Goal: Task Accomplishment & Management: Use online tool/utility

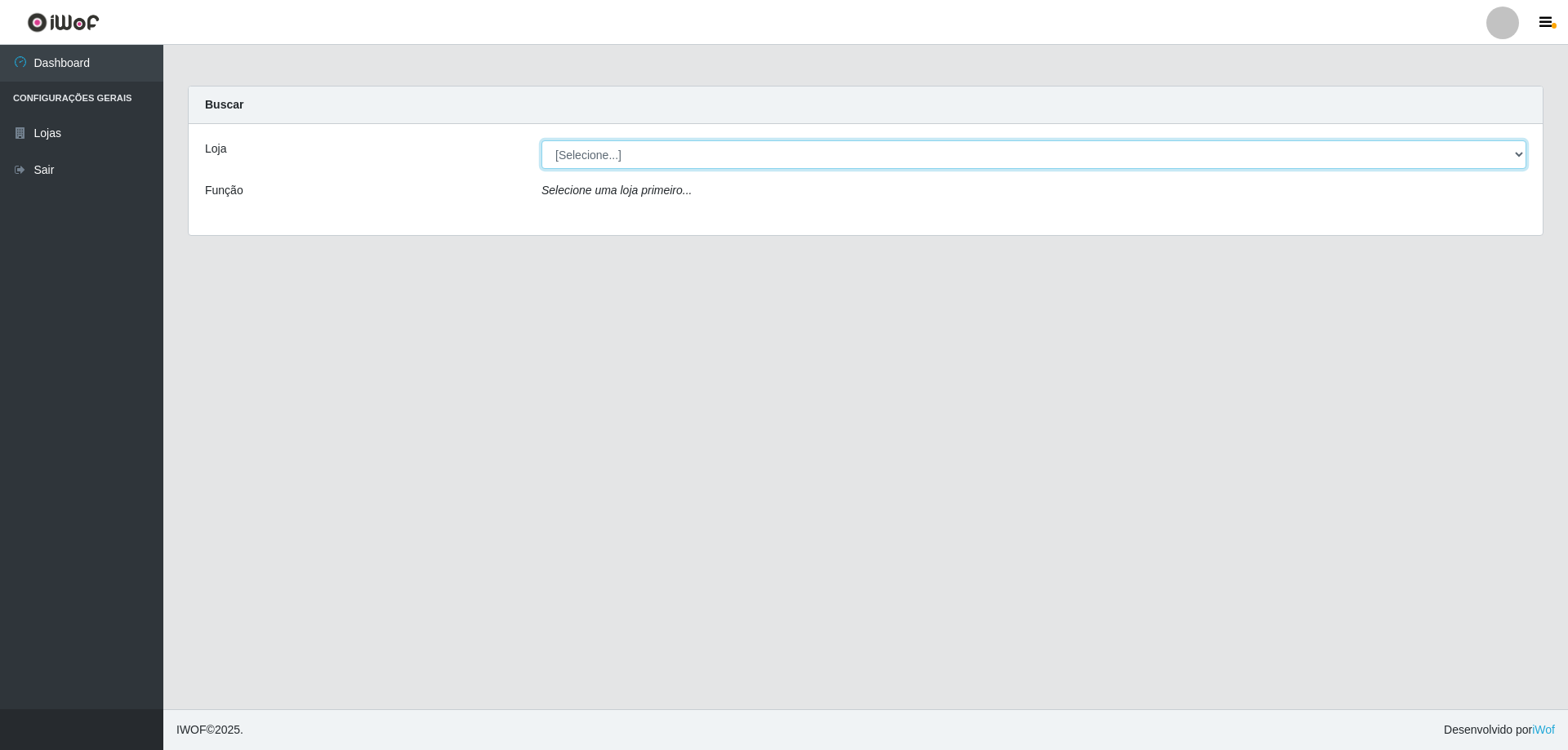
click at [601, 152] on select "[Selecione...] Atacado Vem - [STREET_ADDRESS]" at bounding box center [1034, 154] width 985 height 29
select select "461"
click at [542, 140] on select "[Selecione...] Atacado Vem - [STREET_ADDRESS]" at bounding box center [1034, 154] width 985 height 29
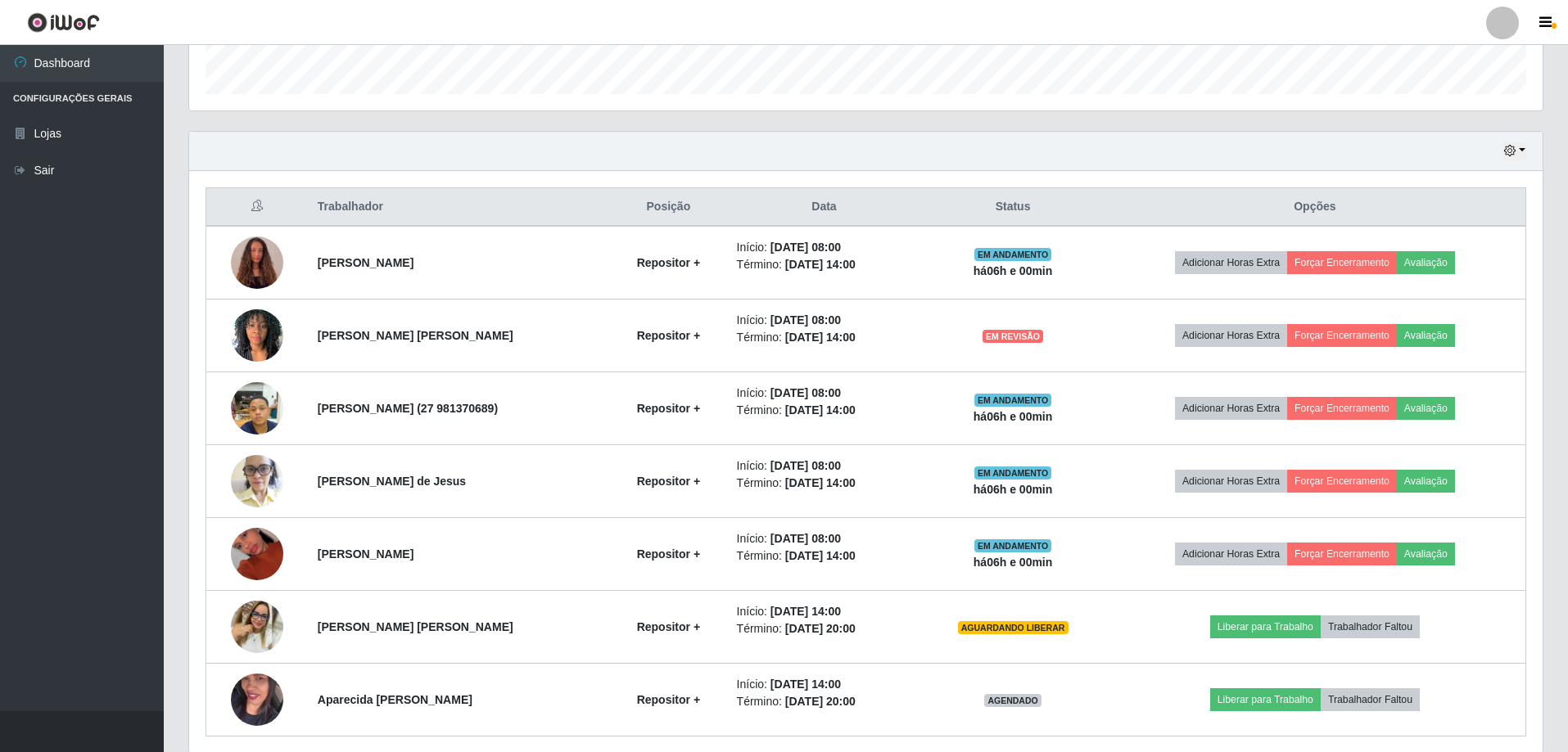
scroll to position [553, 0]
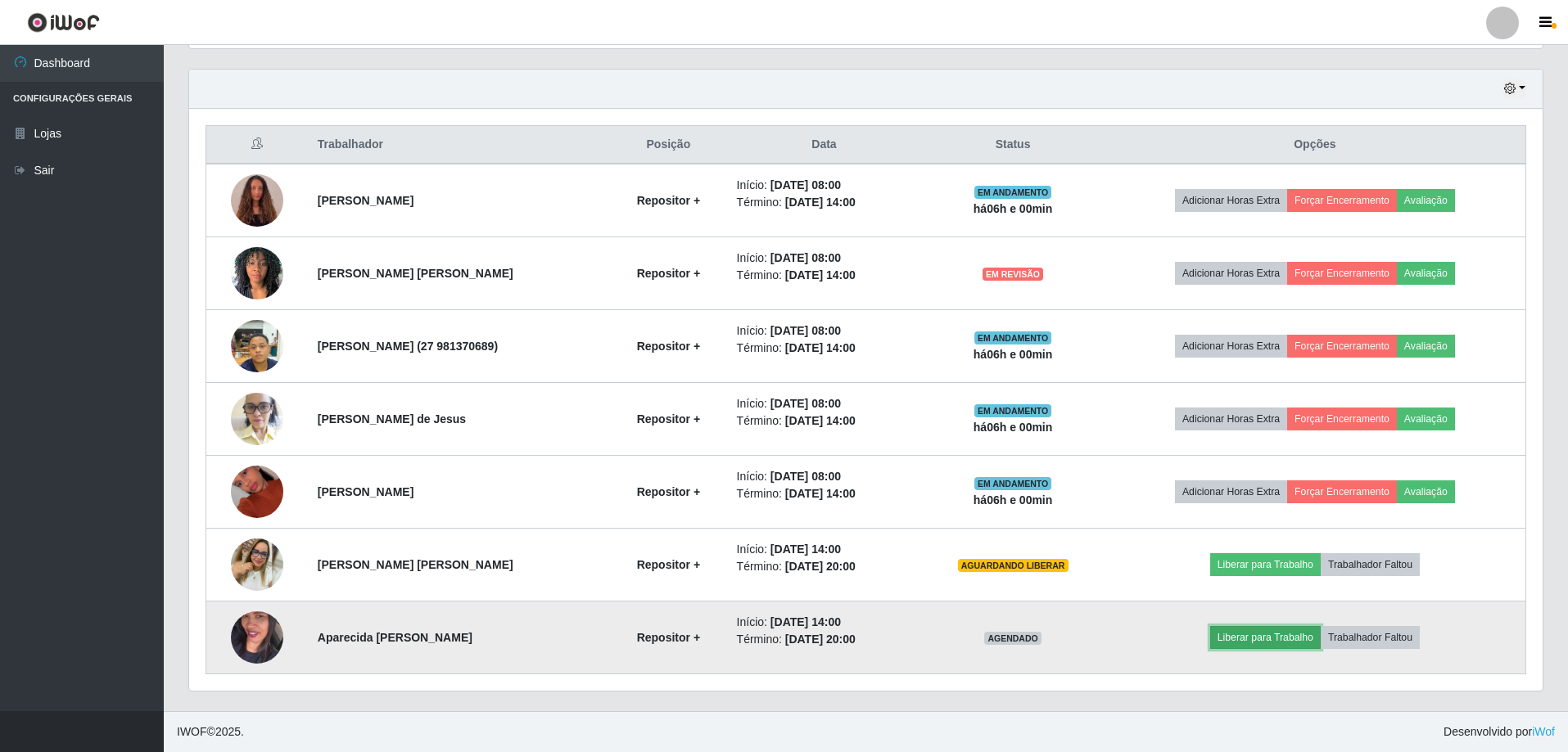
click at [1265, 635] on button "Liberar para Trabalho" at bounding box center [1264, 637] width 111 height 23
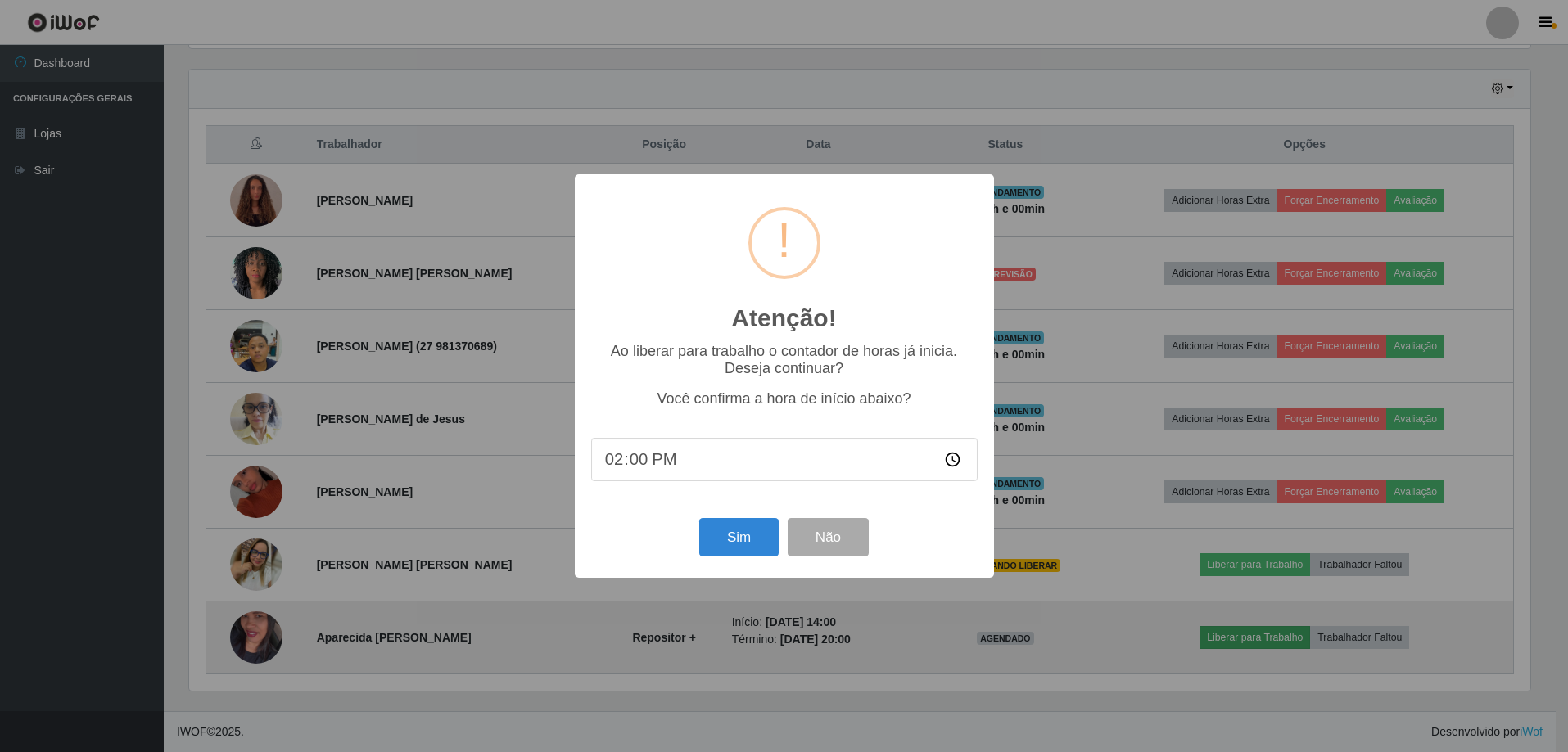
scroll to position [340, 1345]
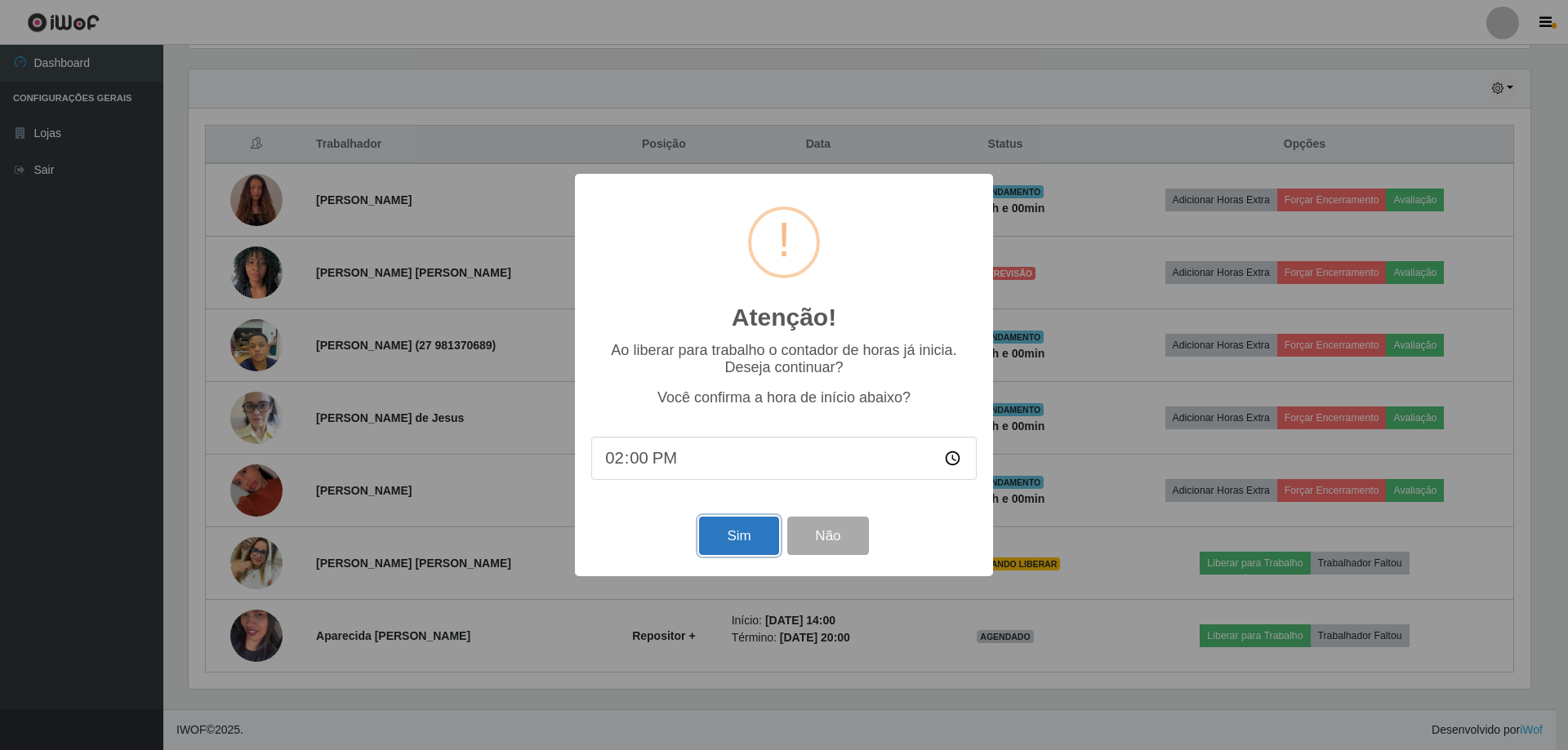
click at [742, 527] on button "Sim" at bounding box center [739, 535] width 79 height 39
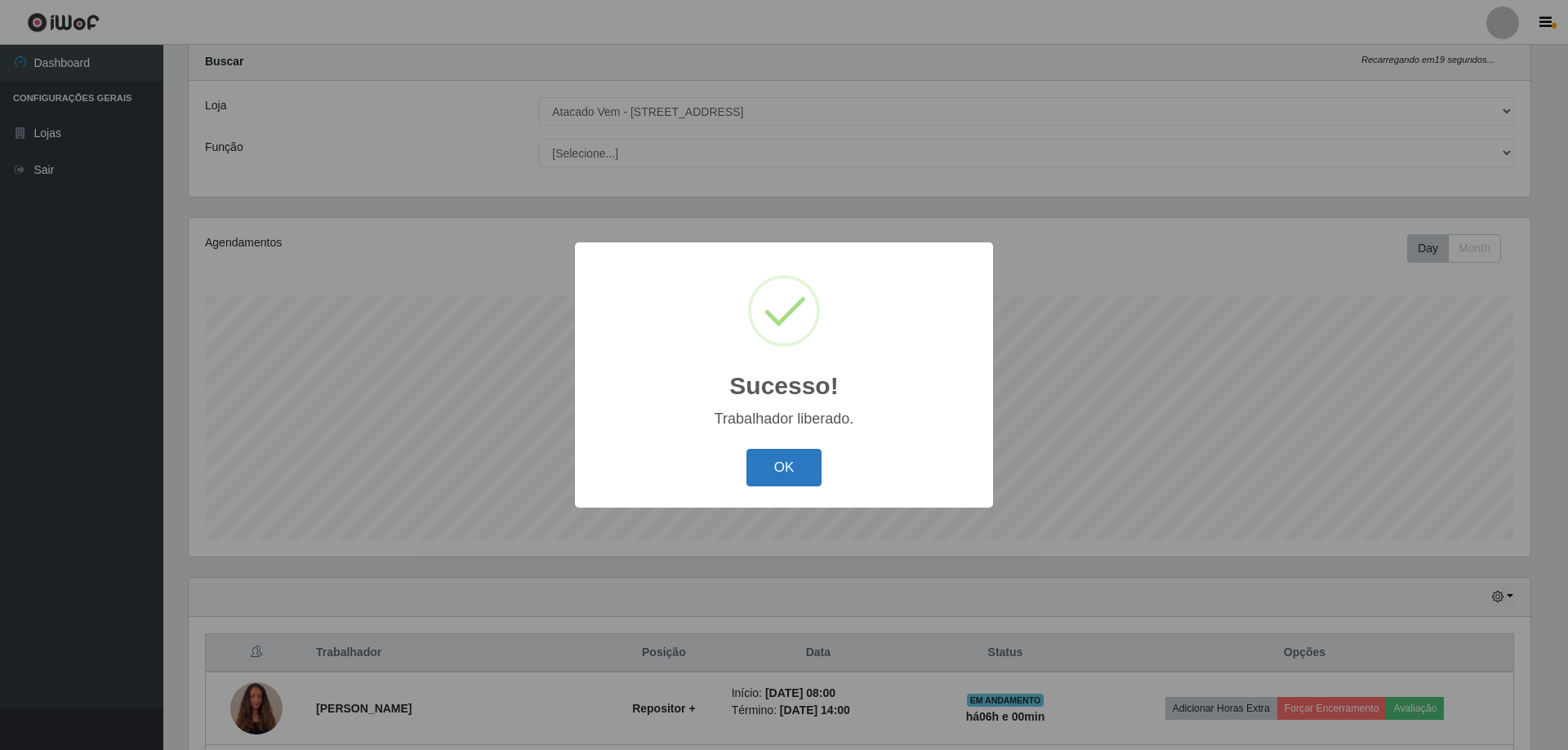
click at [784, 479] on button "OK" at bounding box center [784, 468] width 76 height 39
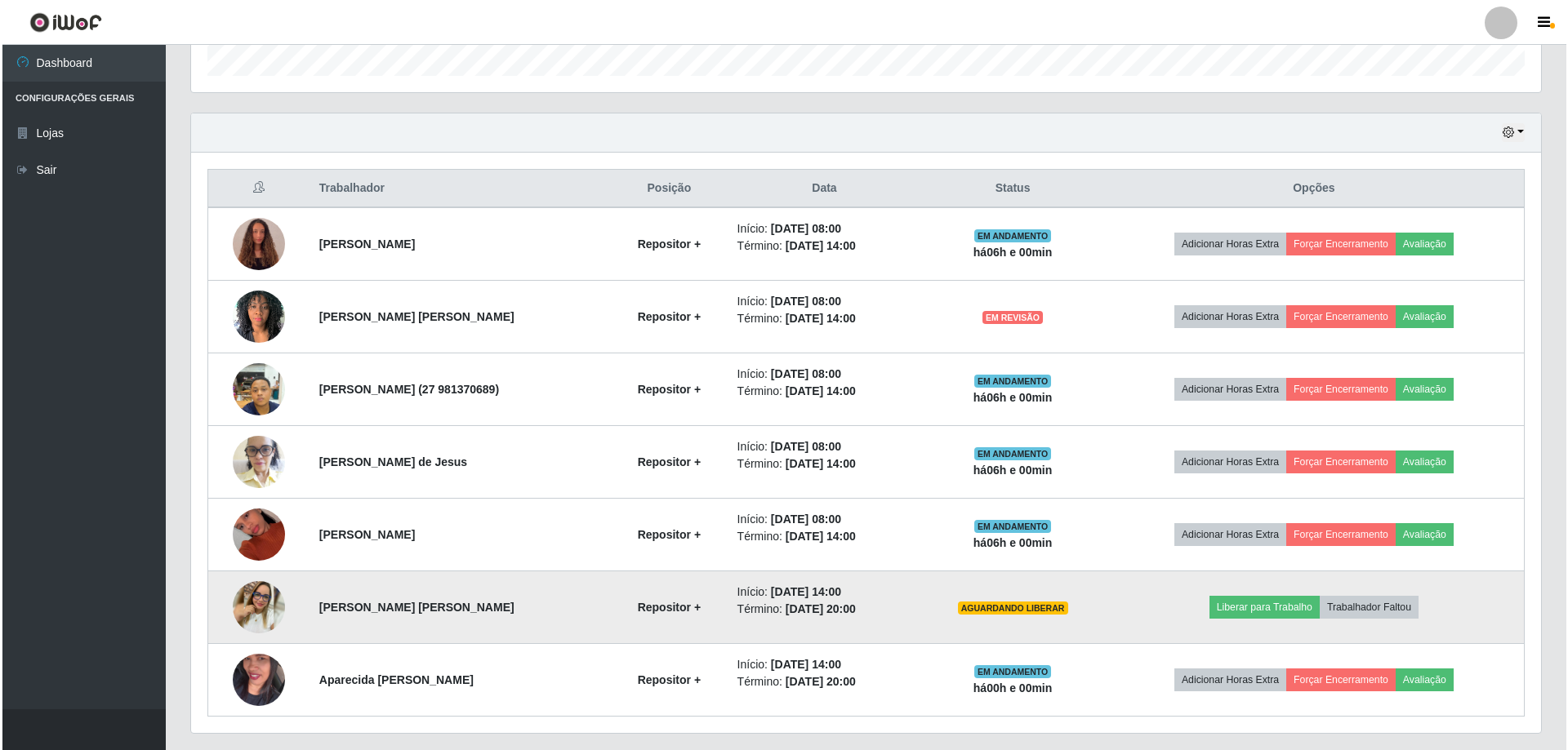
scroll to position [534, 0]
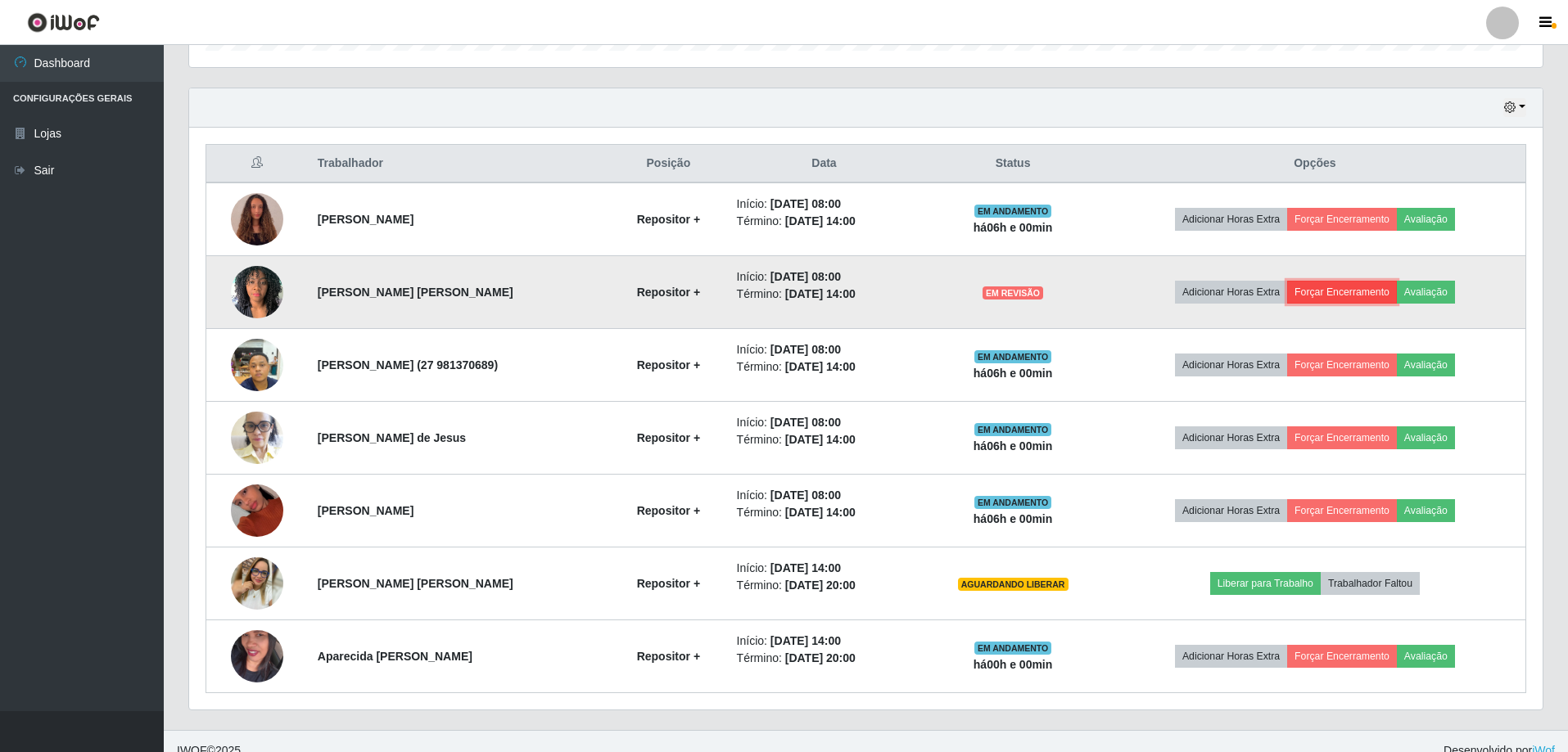
click at [1344, 292] on button "Forçar Encerramento" at bounding box center [1342, 292] width 110 height 23
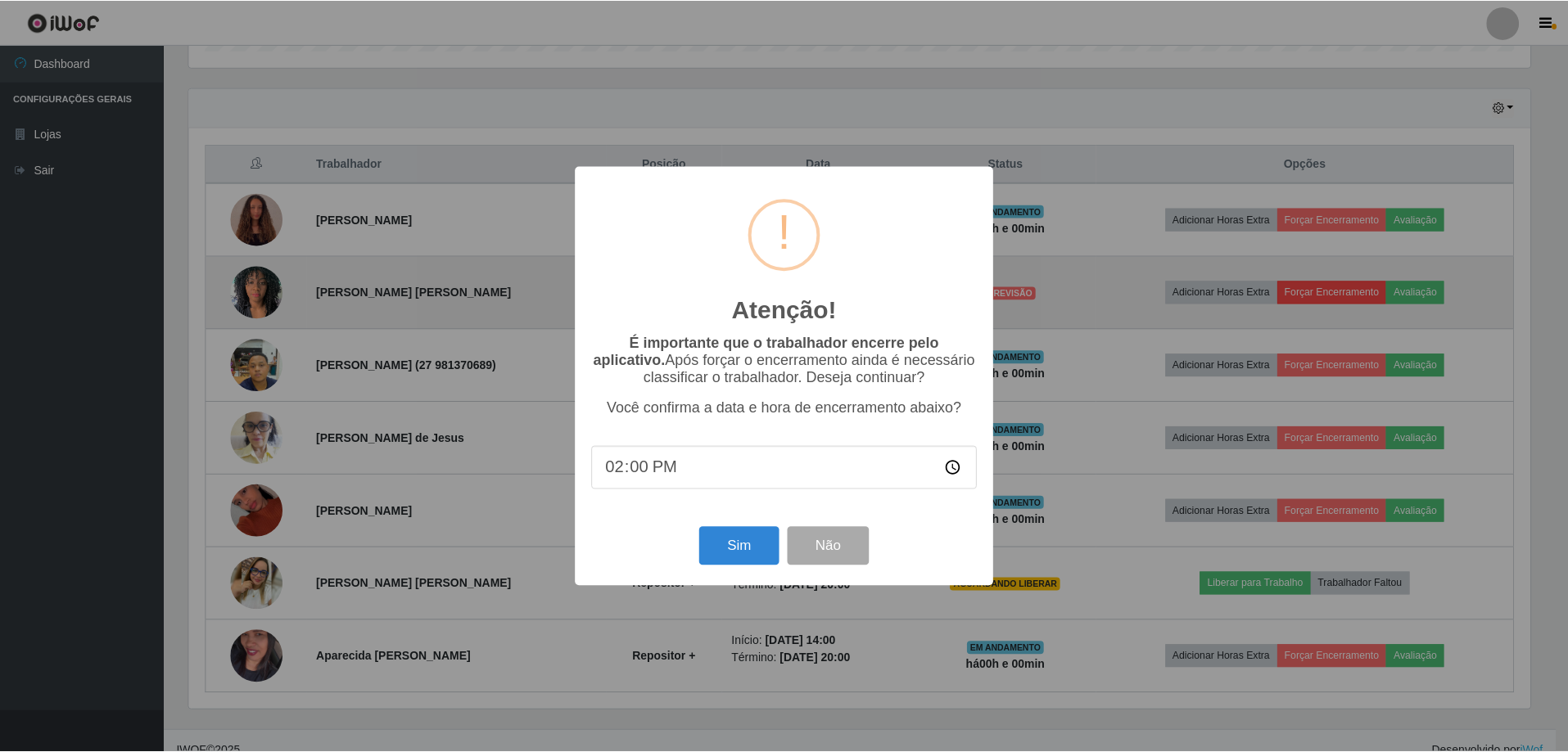
scroll to position [340, 1345]
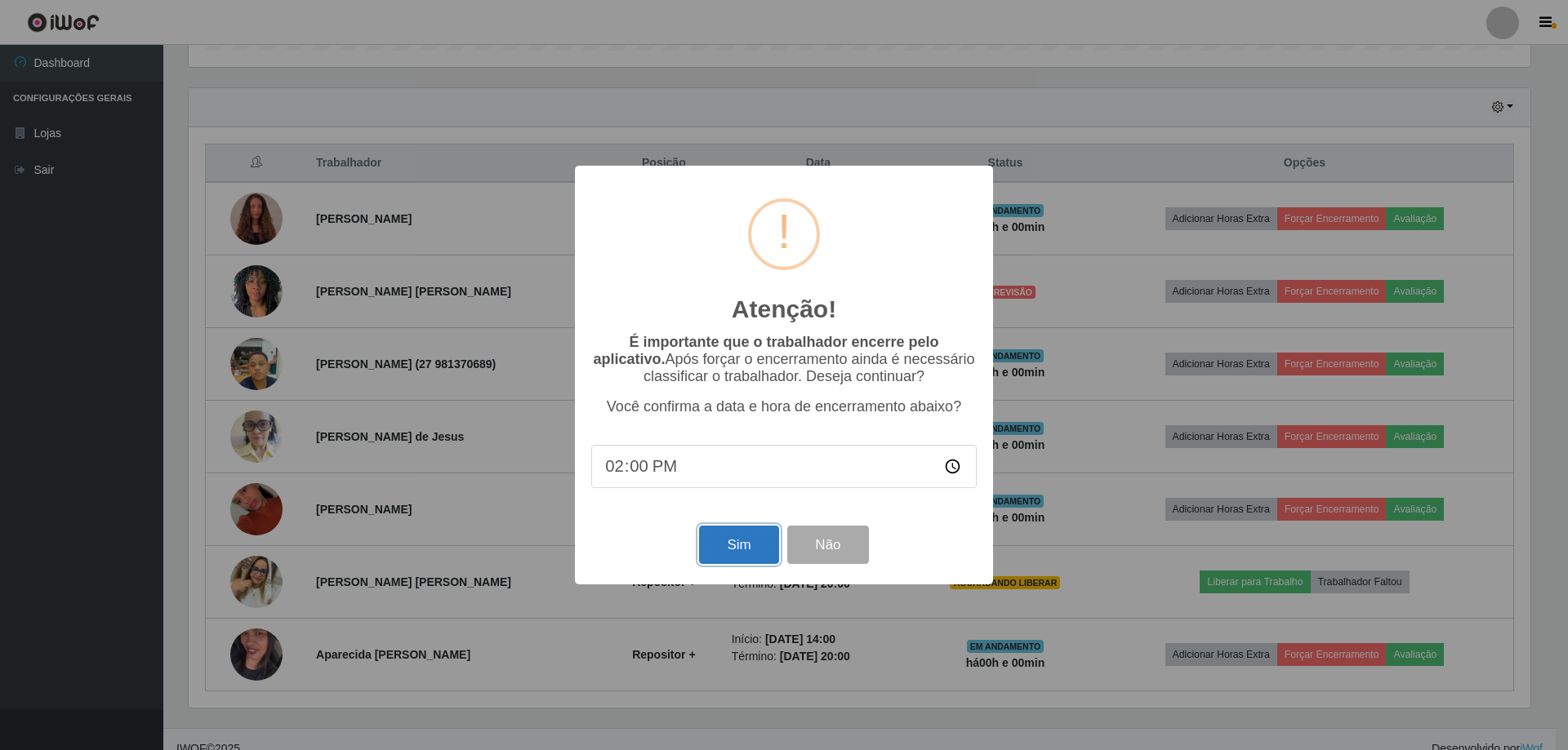
click at [731, 562] on button "Sim" at bounding box center [739, 544] width 79 height 39
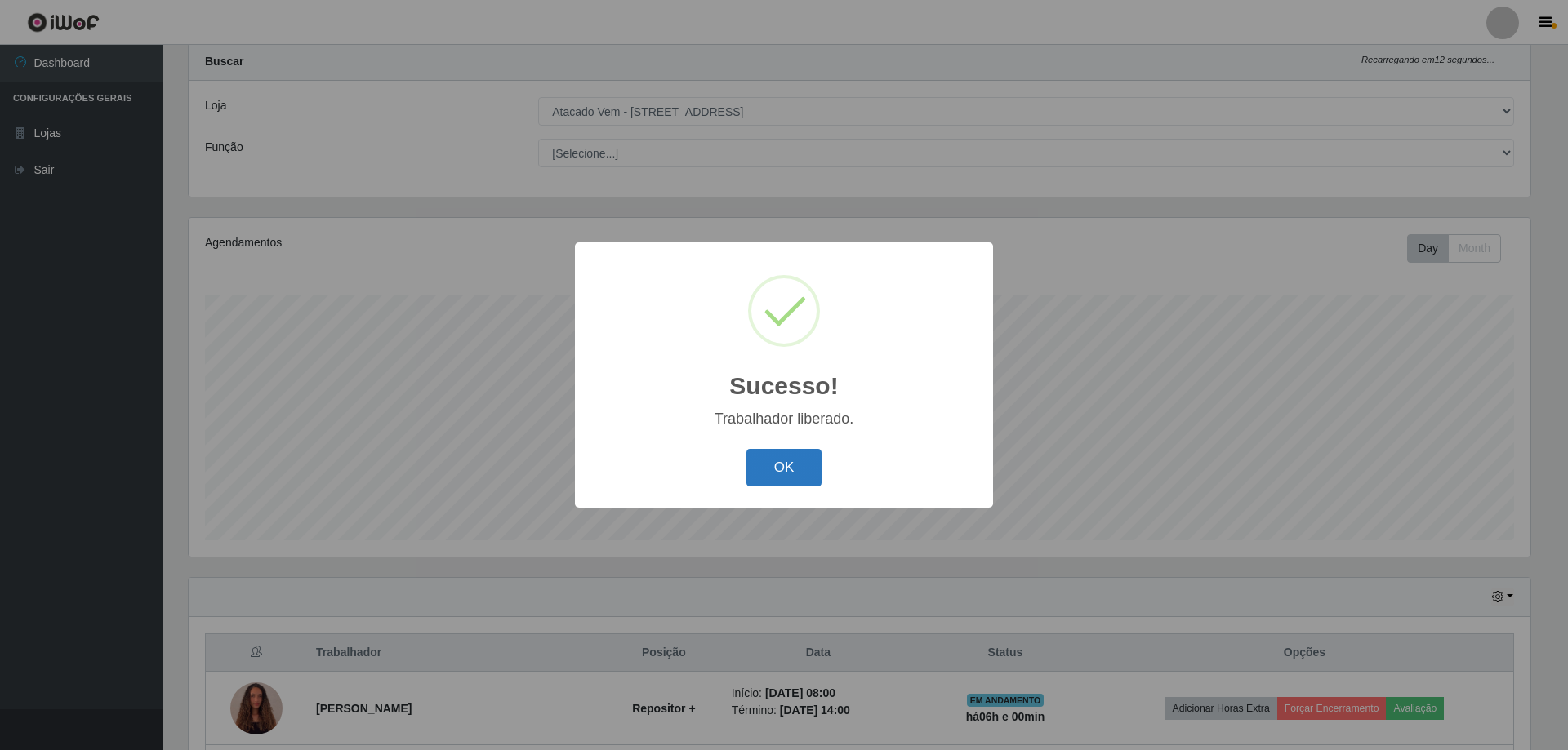
click at [784, 459] on button "OK" at bounding box center [784, 468] width 76 height 39
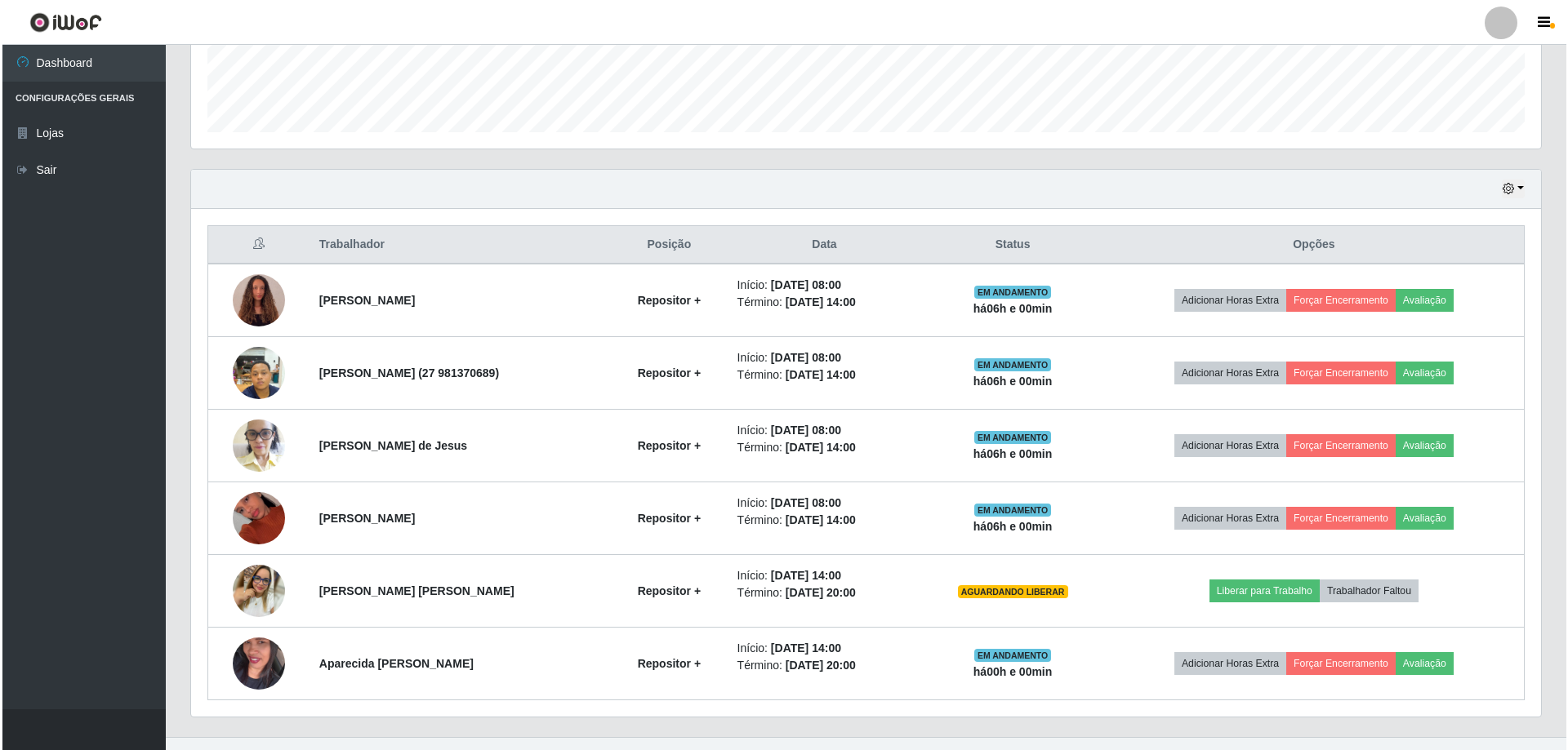
scroll to position [480, 0]
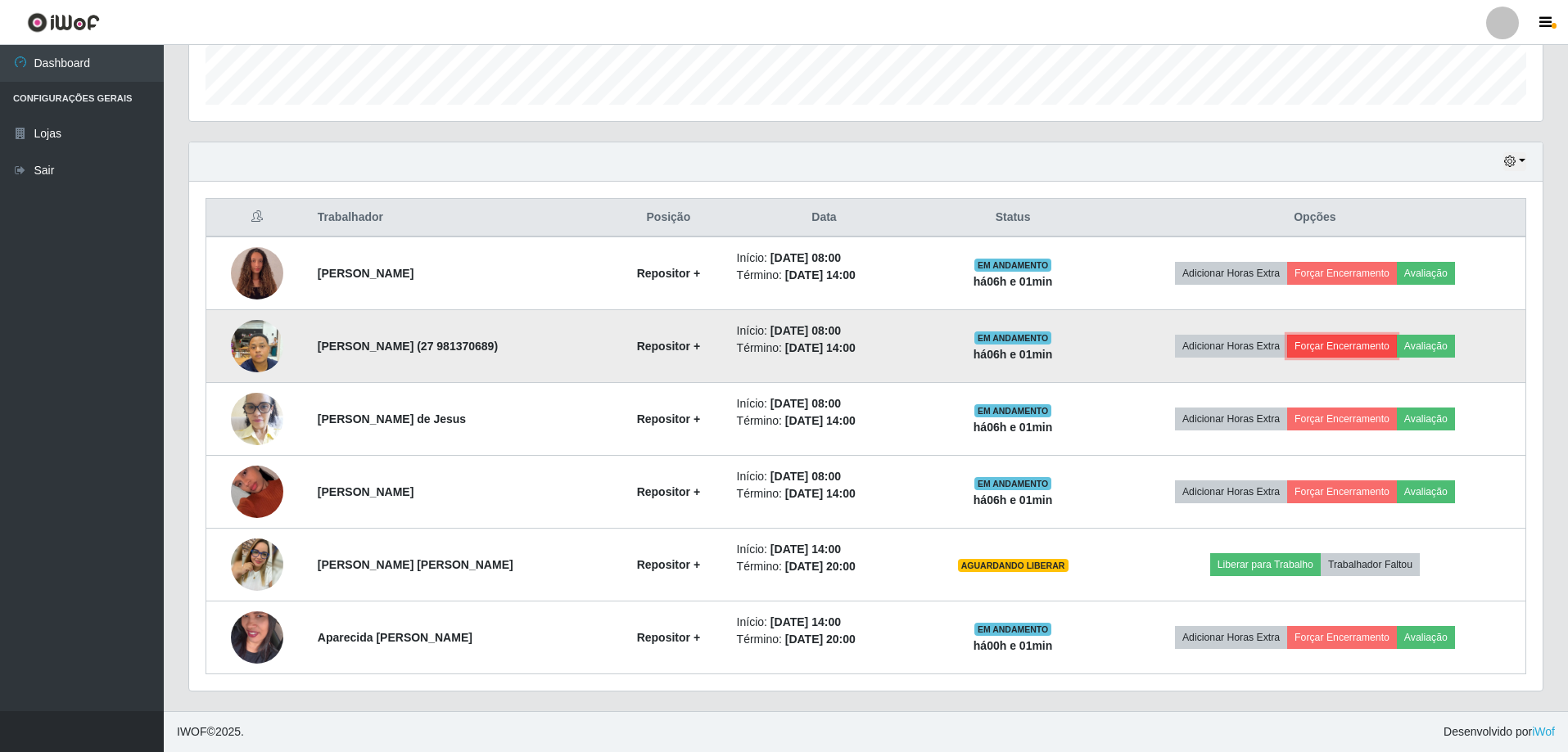
click at [1341, 349] on button "Forçar Encerramento" at bounding box center [1342, 346] width 110 height 23
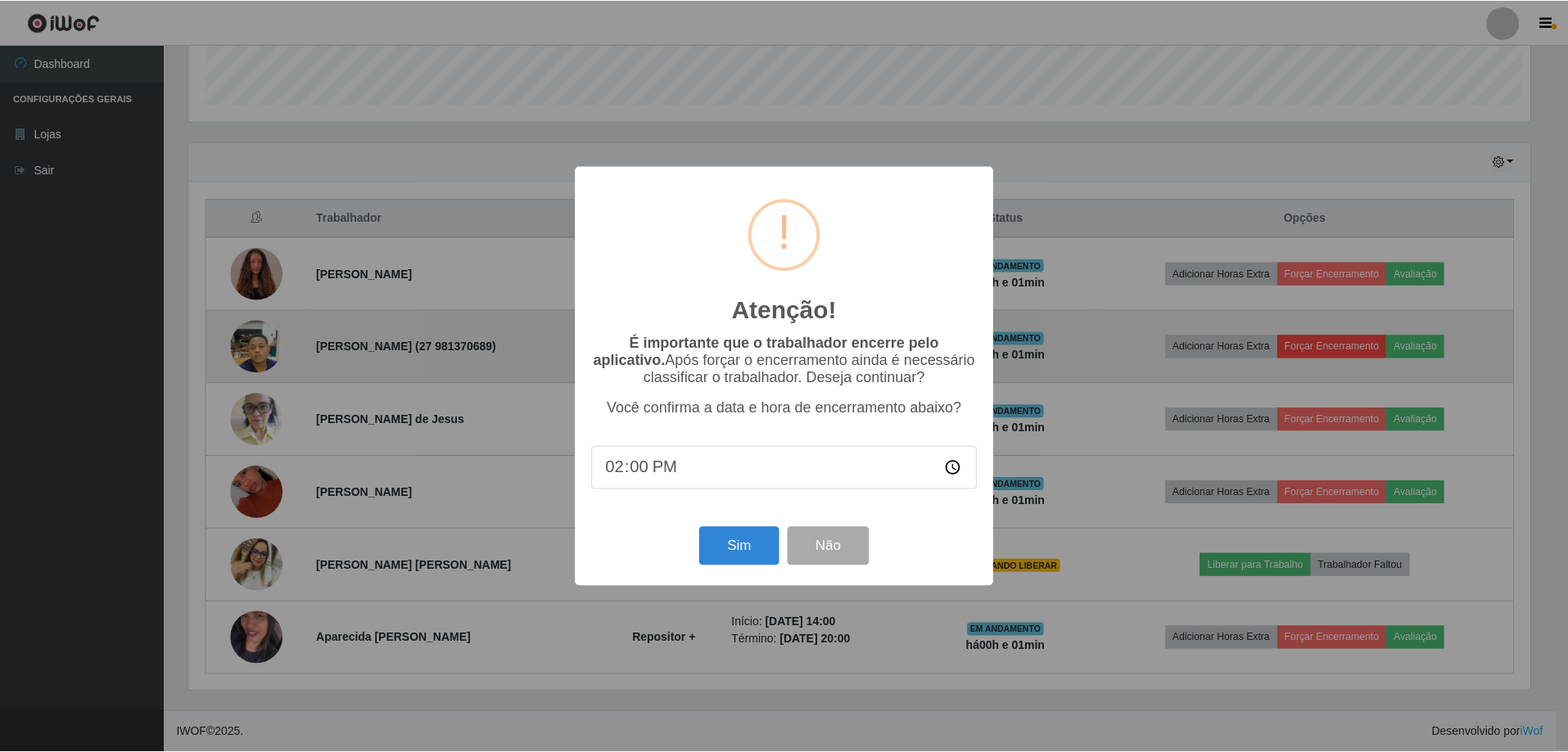
scroll to position [340, 1345]
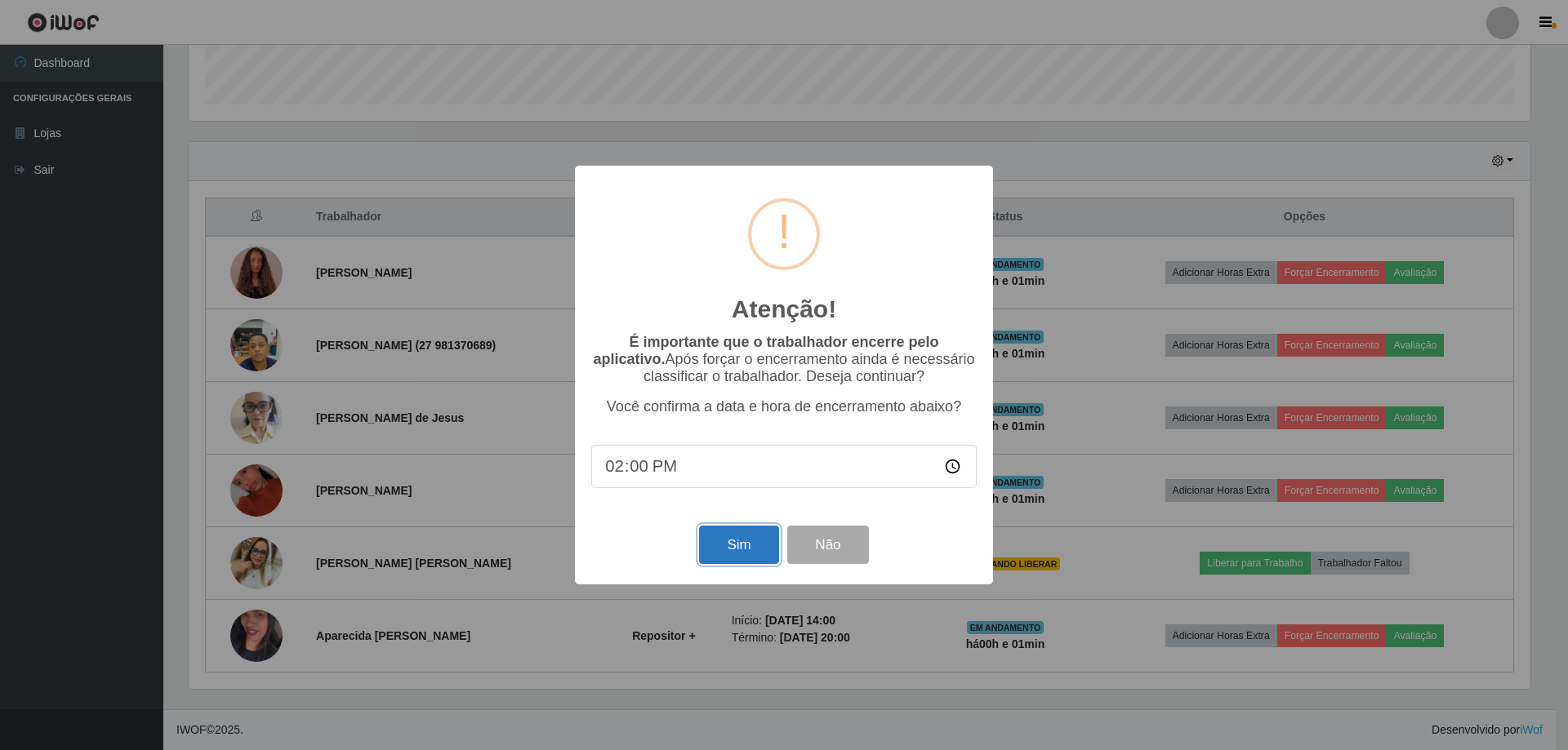
click at [724, 547] on button "Sim" at bounding box center [739, 544] width 79 height 39
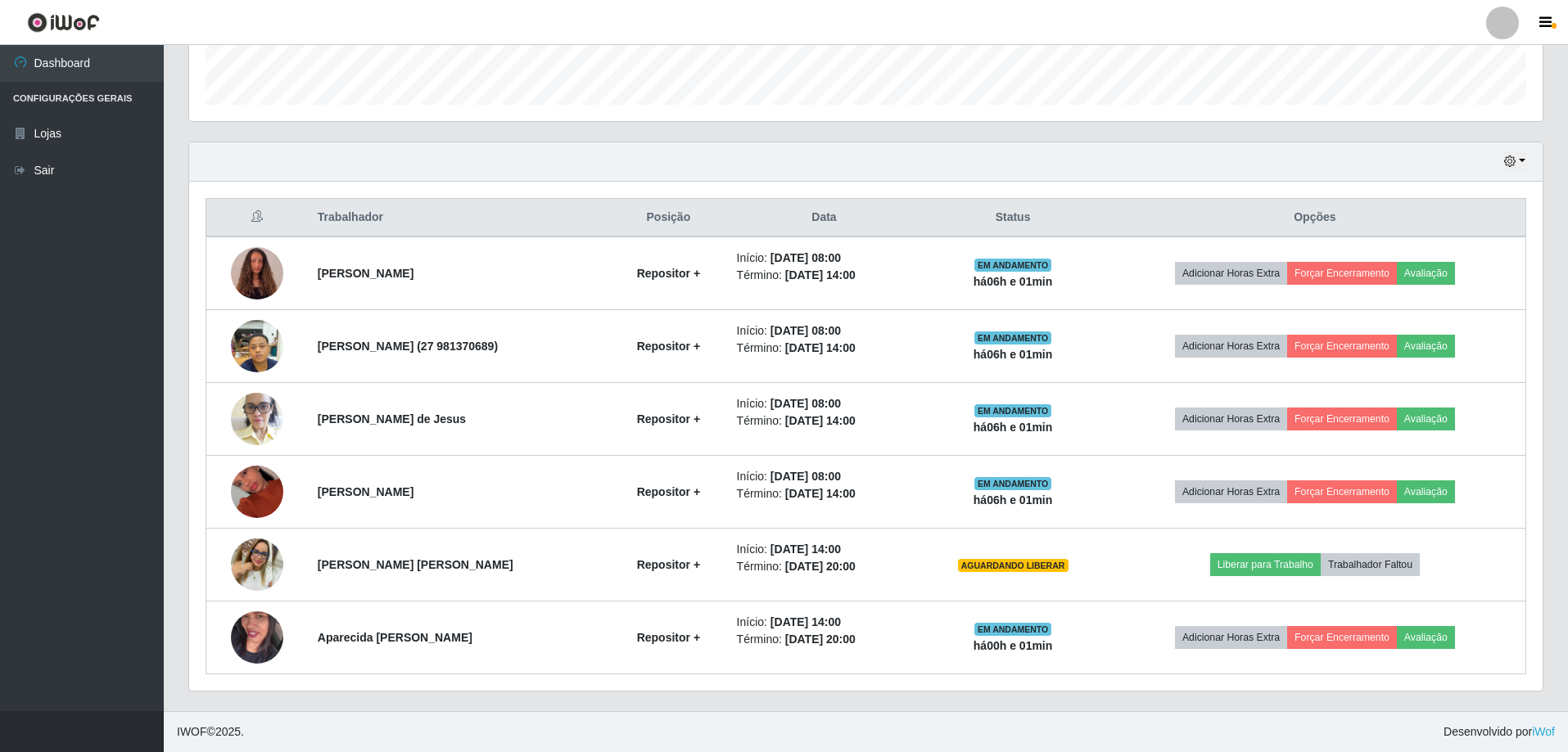
scroll to position [0, 0]
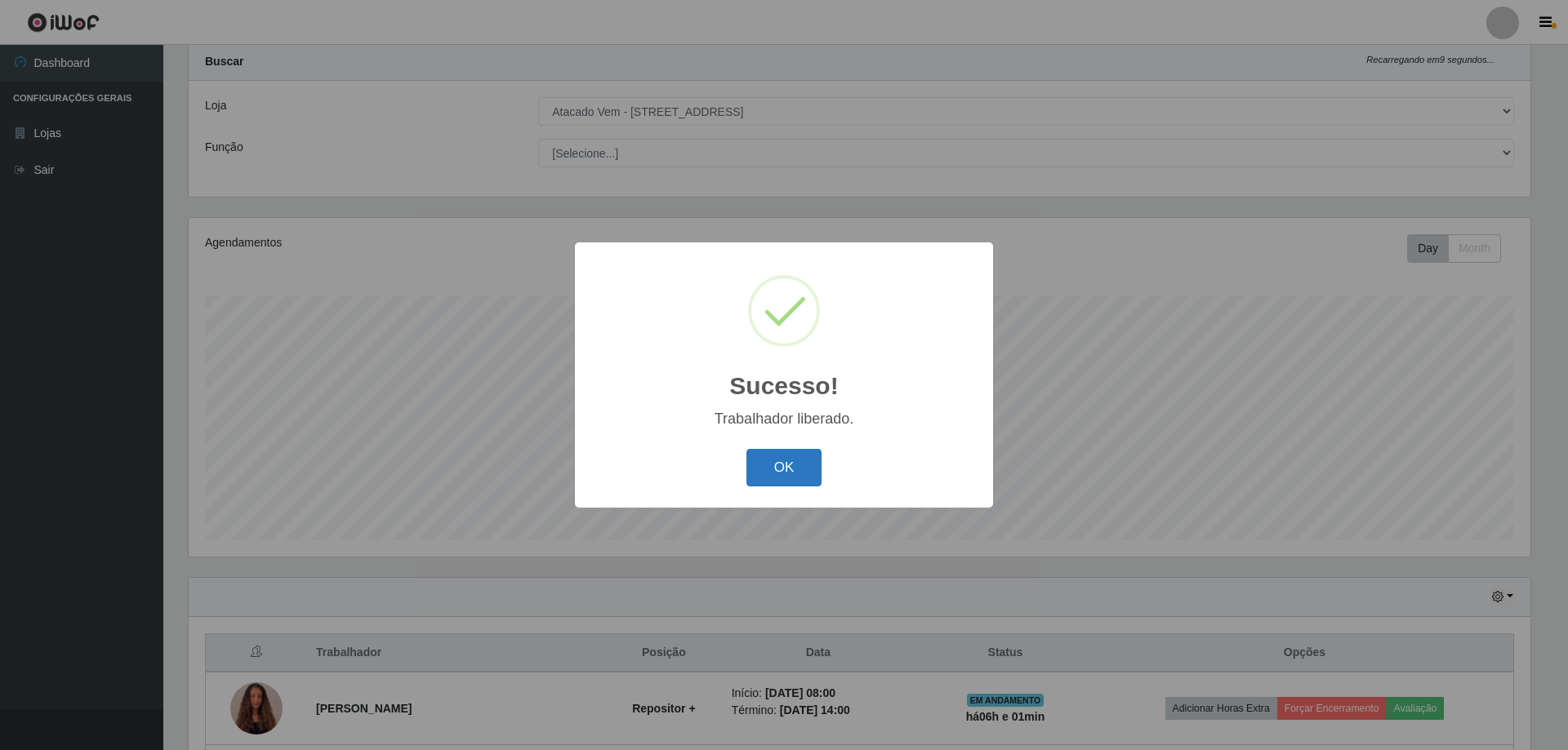
click at [799, 471] on button "OK" at bounding box center [784, 468] width 76 height 39
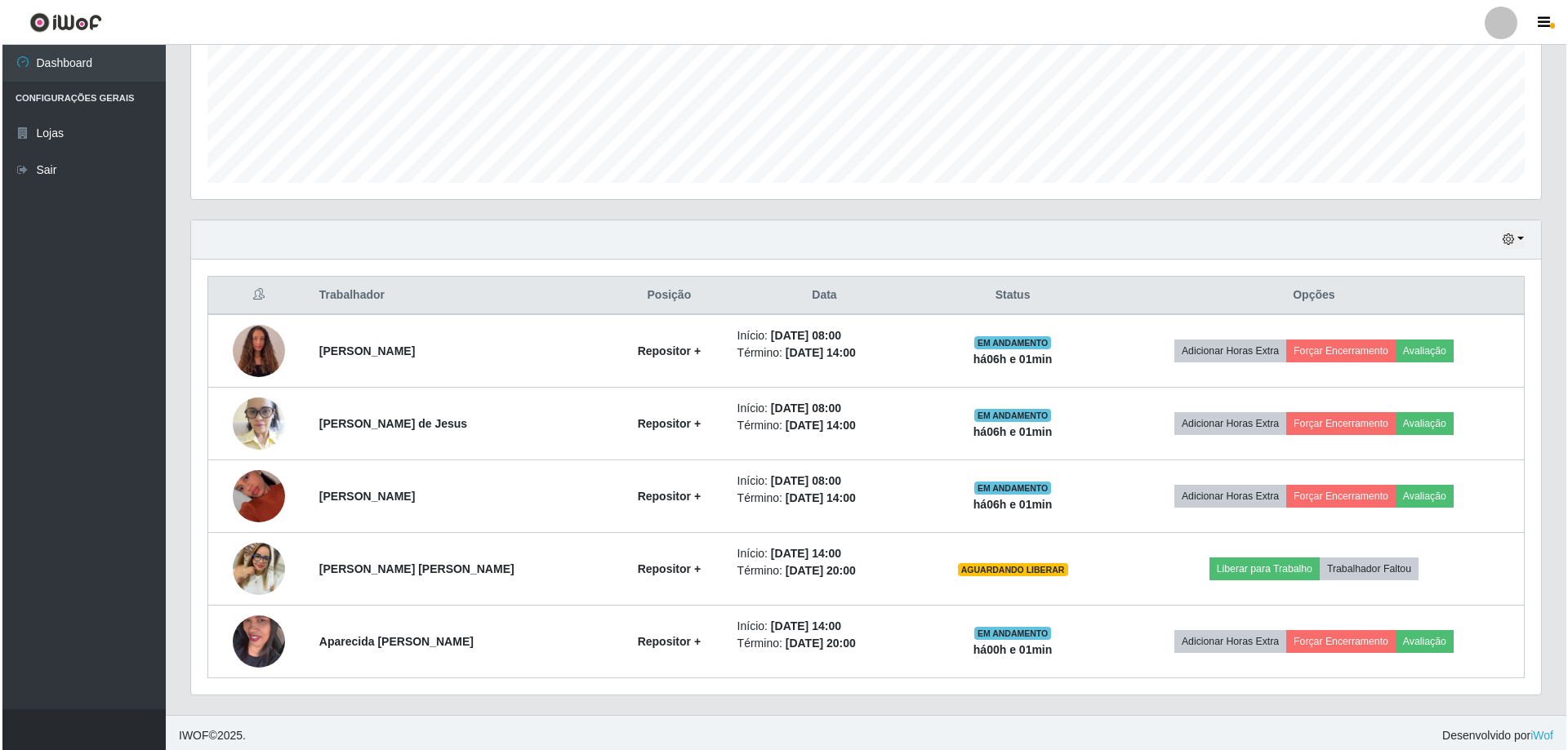
scroll to position [407, 0]
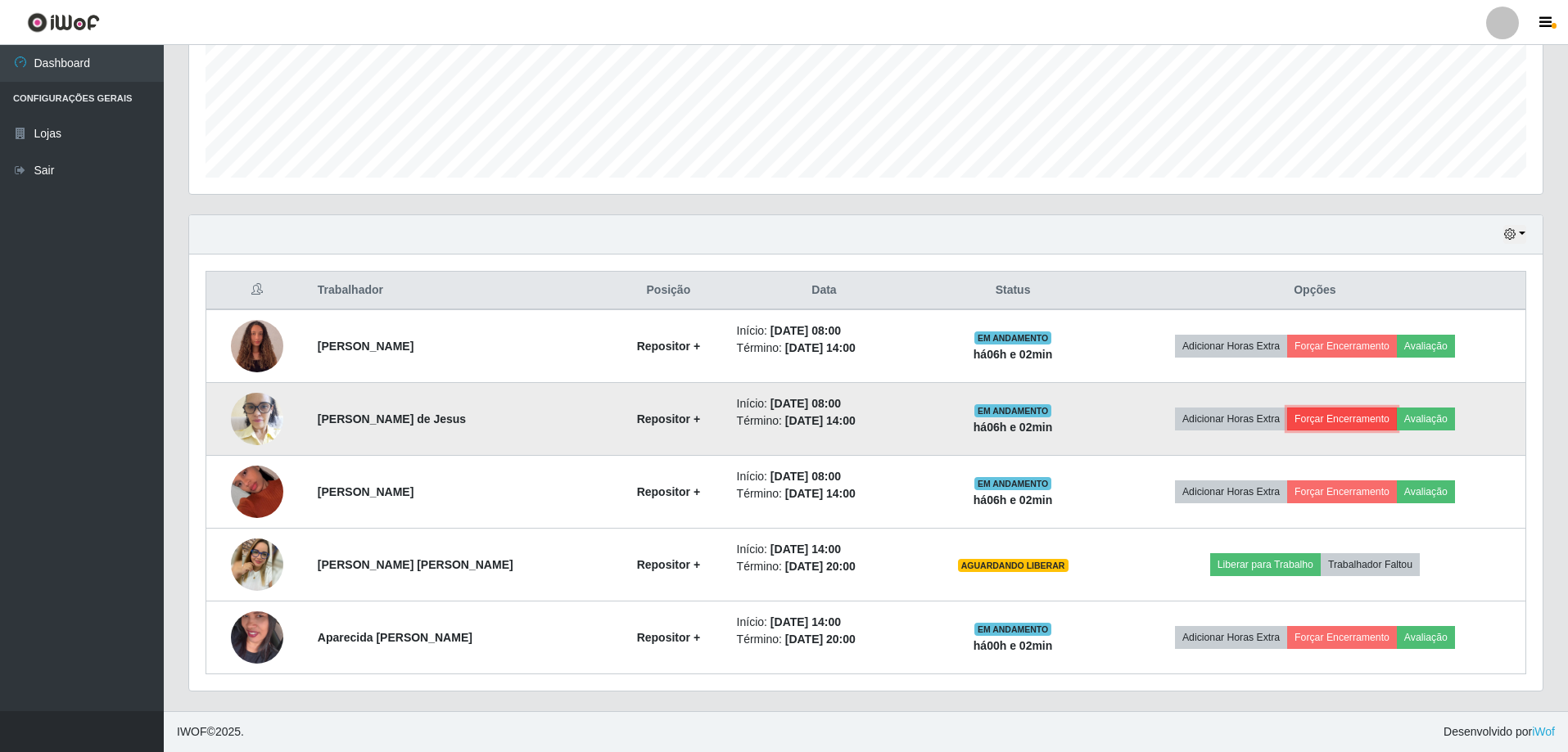
click at [1379, 418] on button "Forçar Encerramento" at bounding box center [1342, 419] width 110 height 23
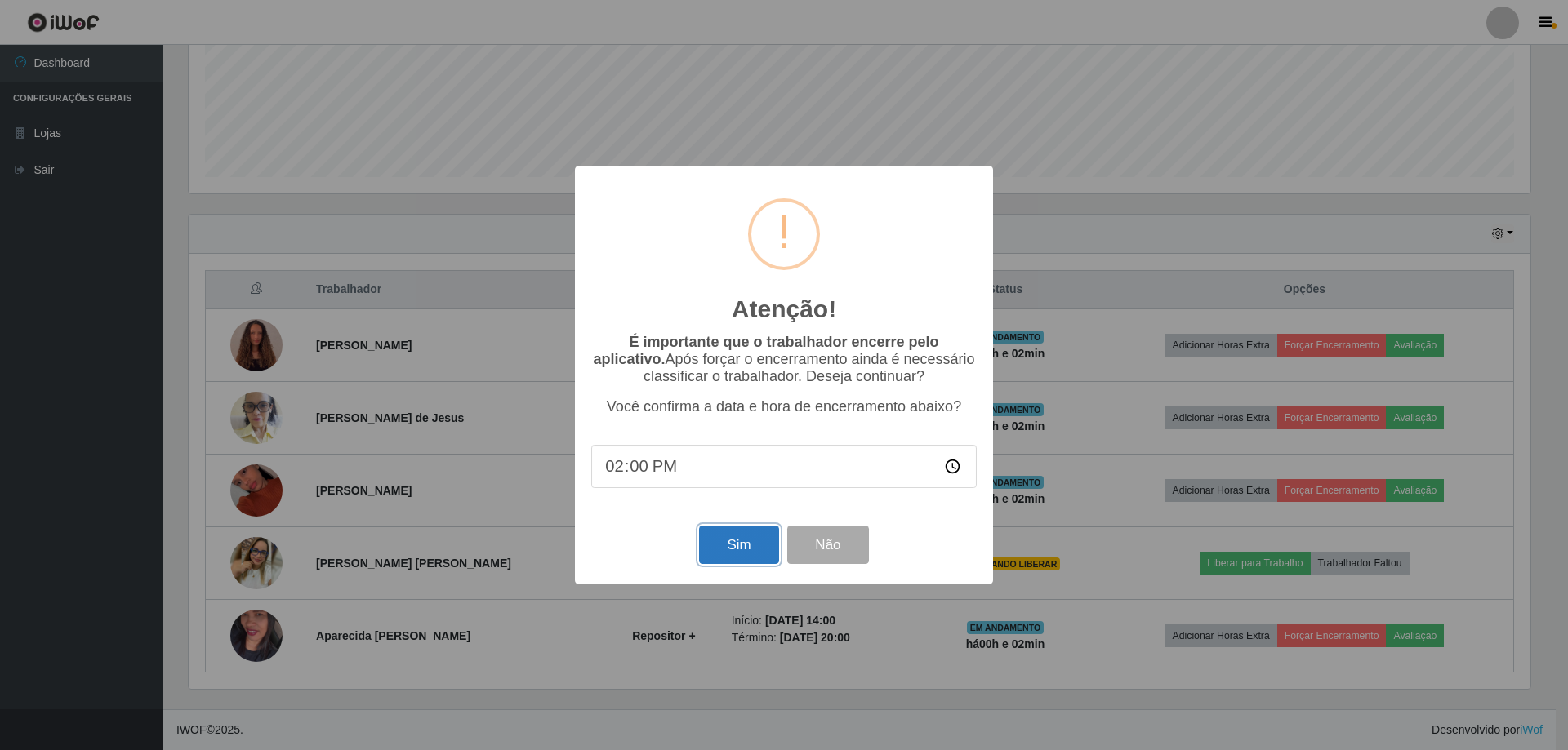
click at [769, 555] on button "Sim" at bounding box center [739, 544] width 79 height 39
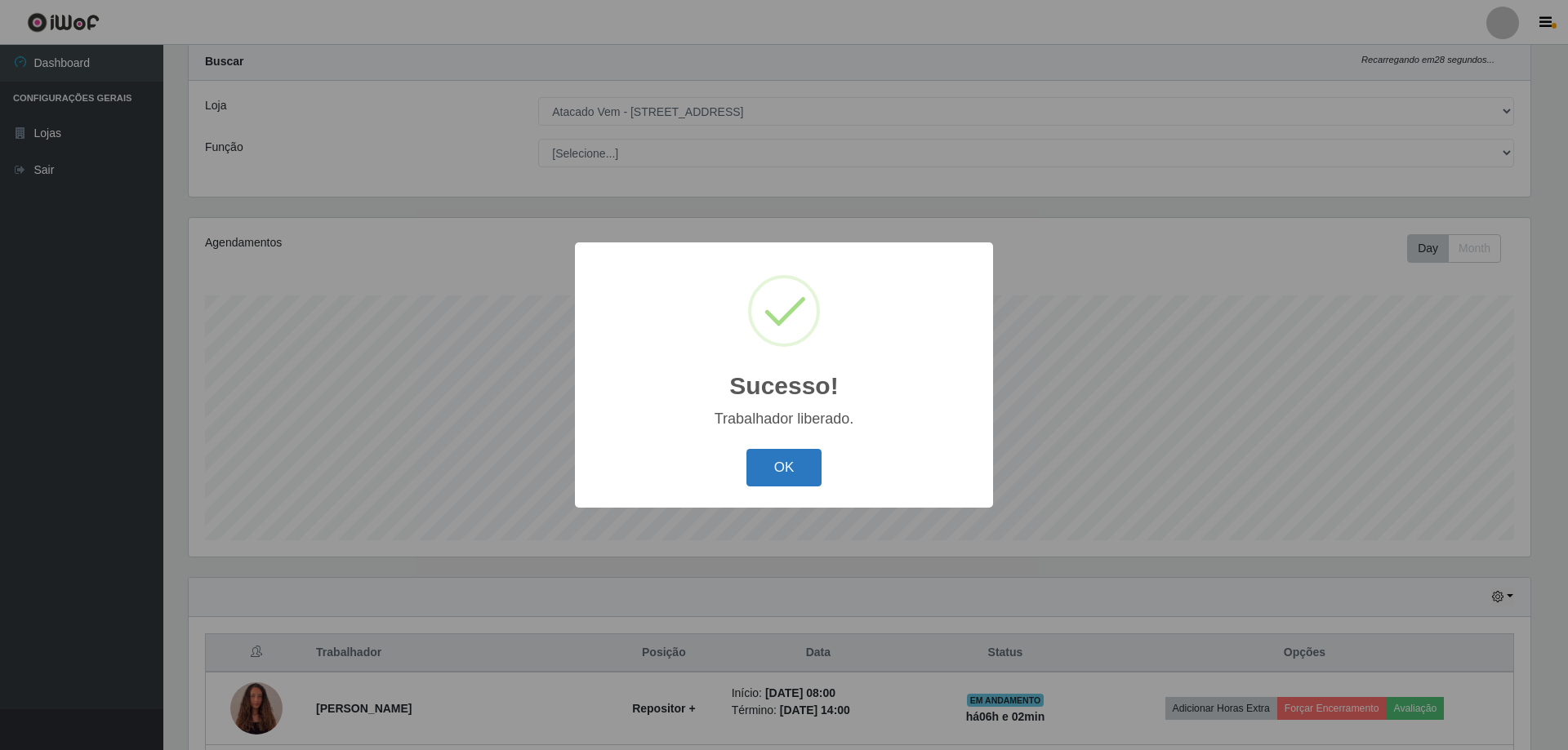
click at [793, 473] on button "OK" at bounding box center [784, 468] width 76 height 39
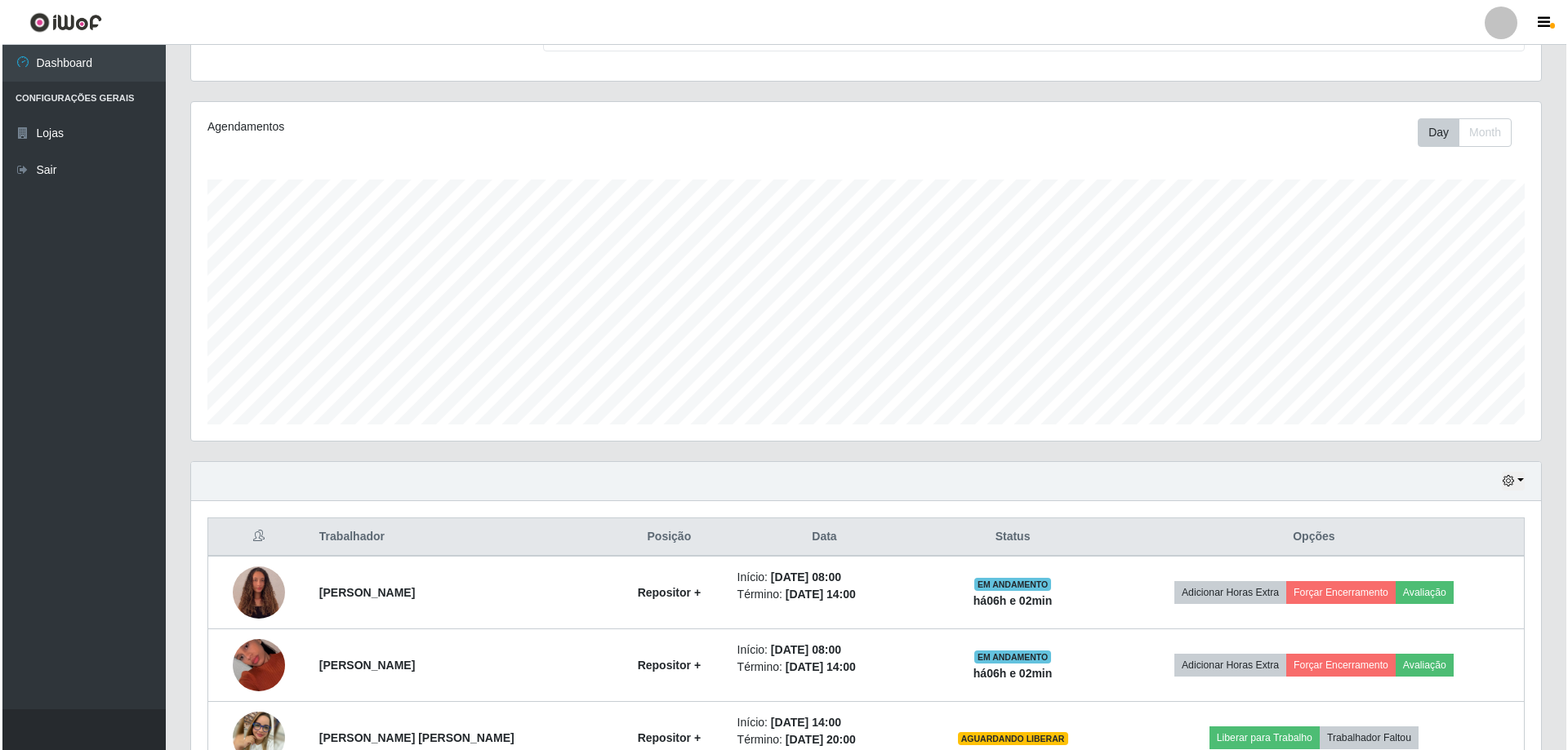
scroll to position [334, 0]
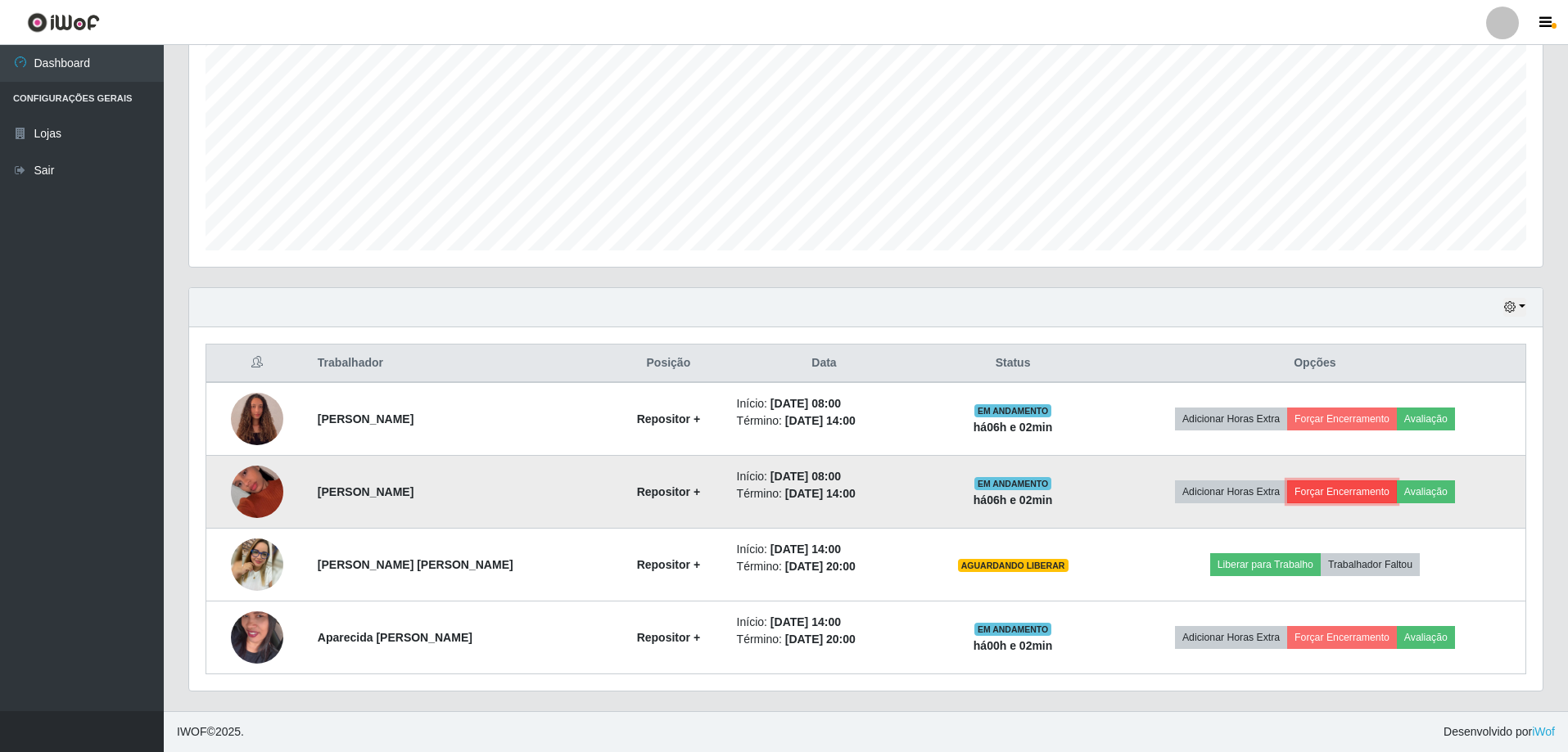
click at [1338, 485] on button "Forçar Encerramento" at bounding box center [1342, 492] width 110 height 23
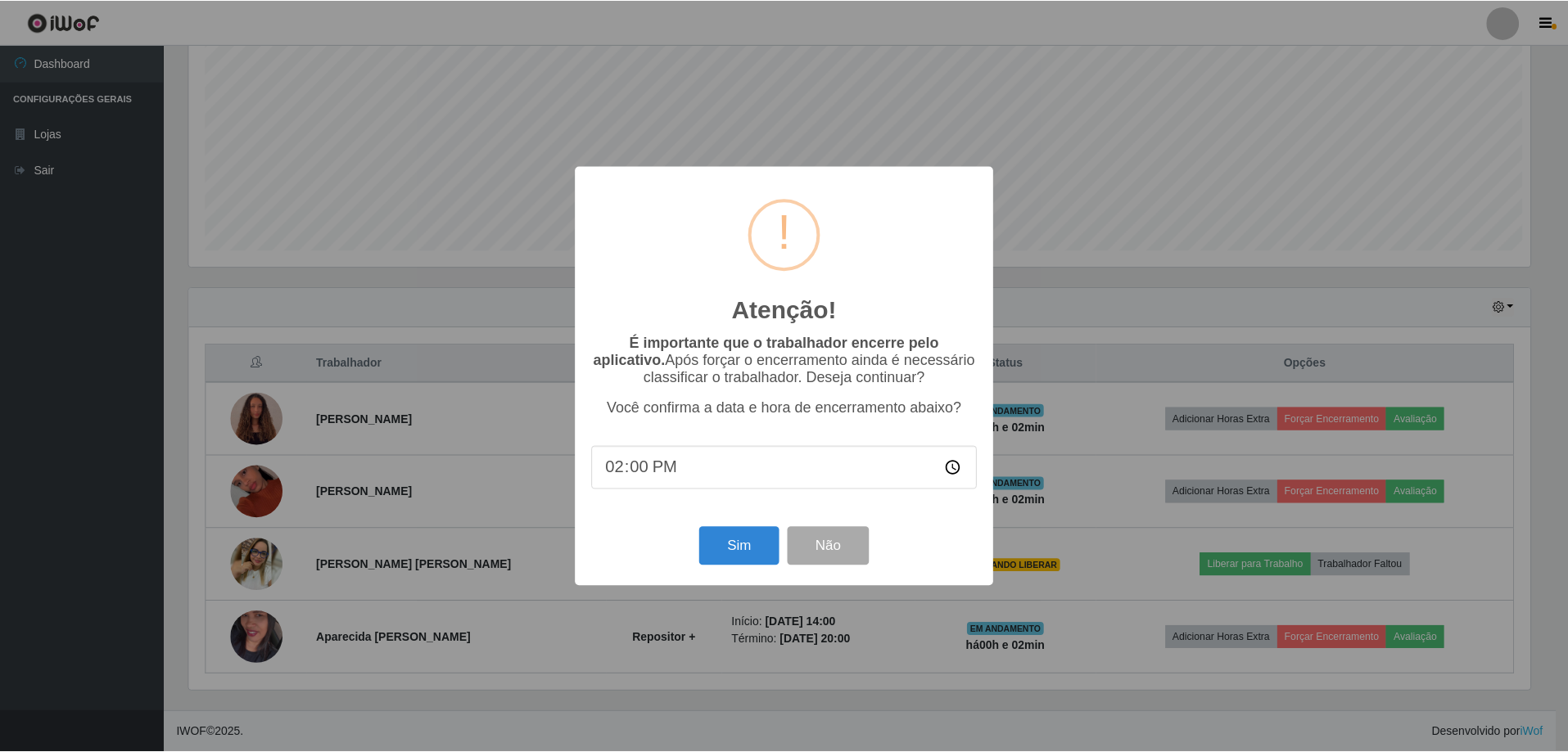
scroll to position [340, 1345]
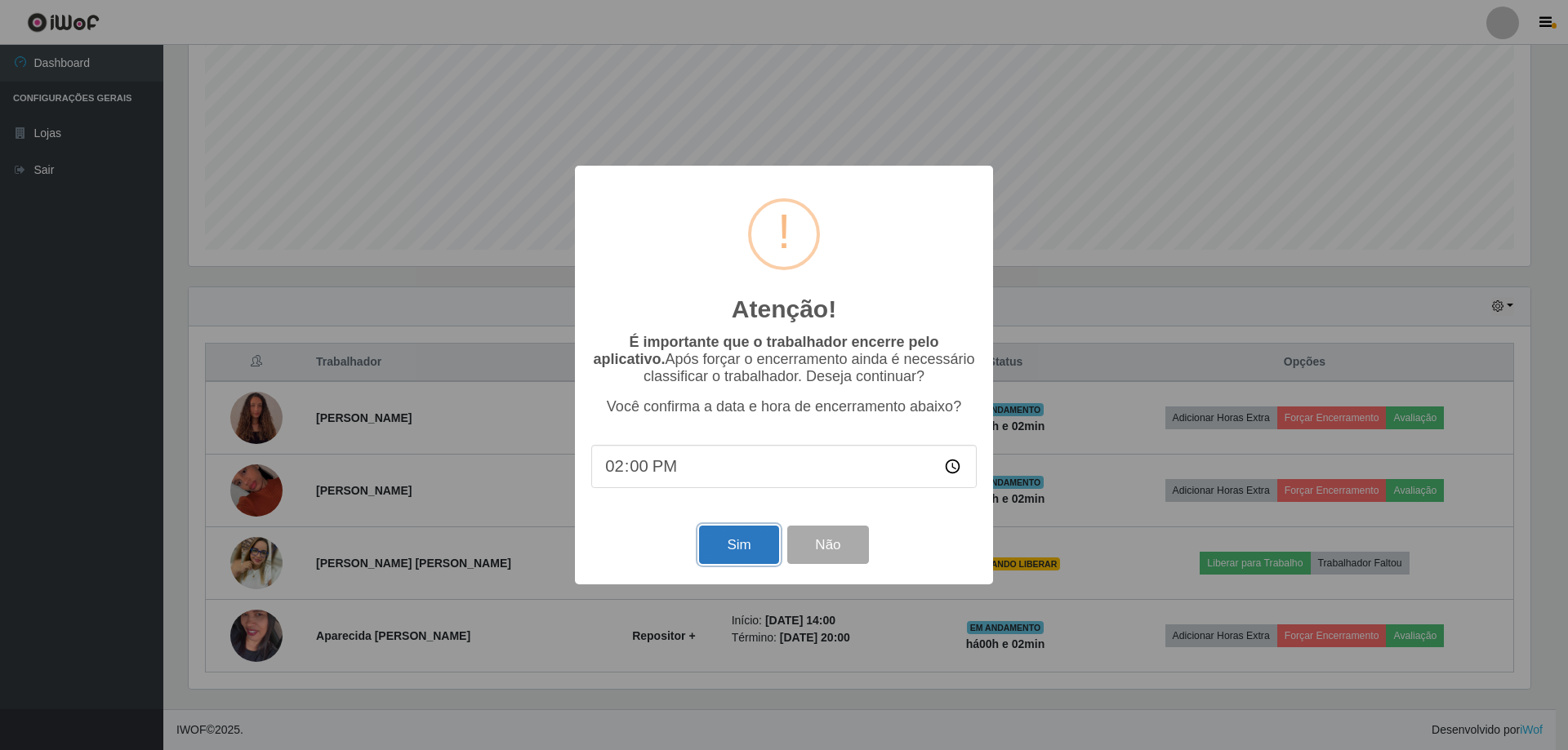
click at [708, 544] on button "Sim" at bounding box center [739, 544] width 79 height 39
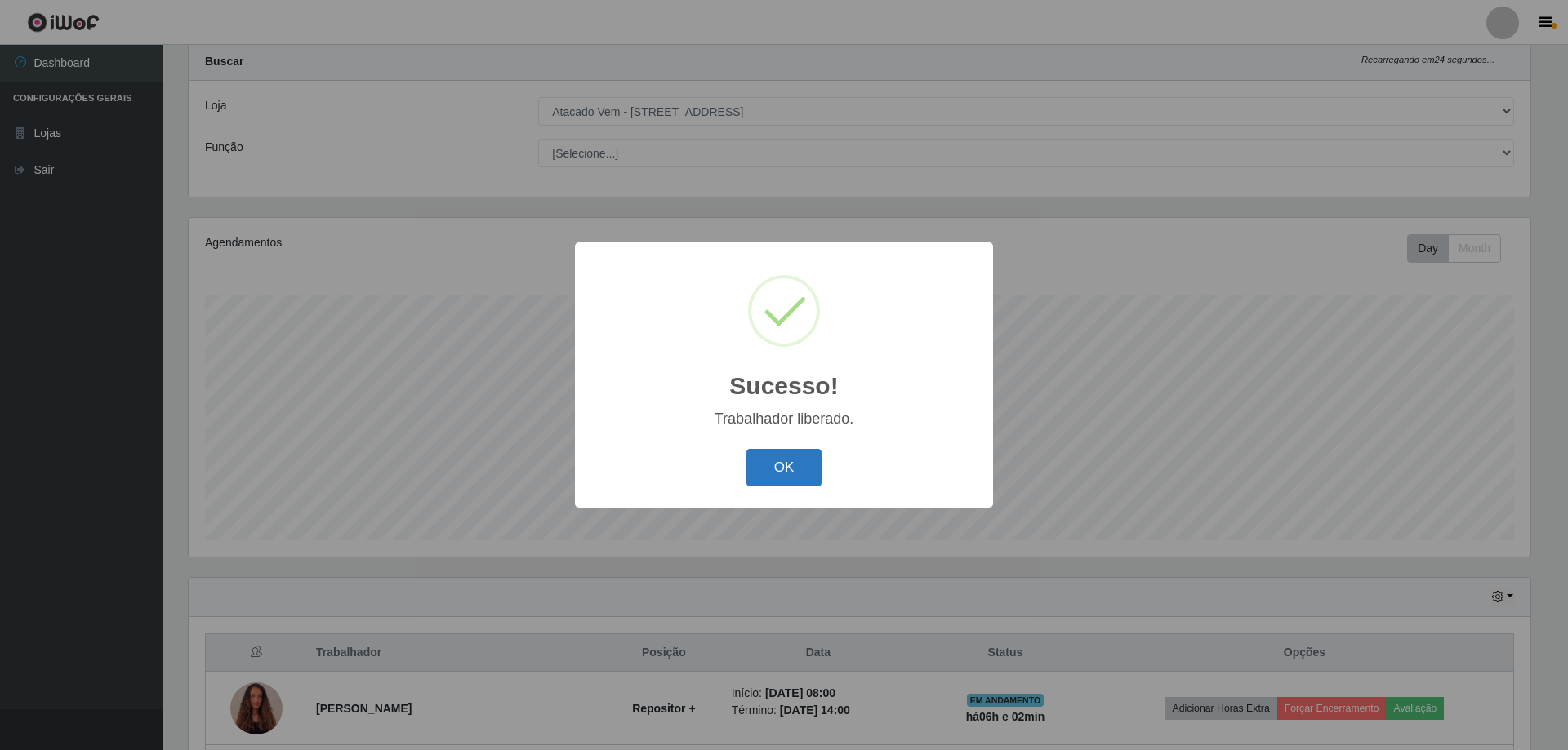
click at [778, 473] on button "OK" at bounding box center [784, 468] width 76 height 39
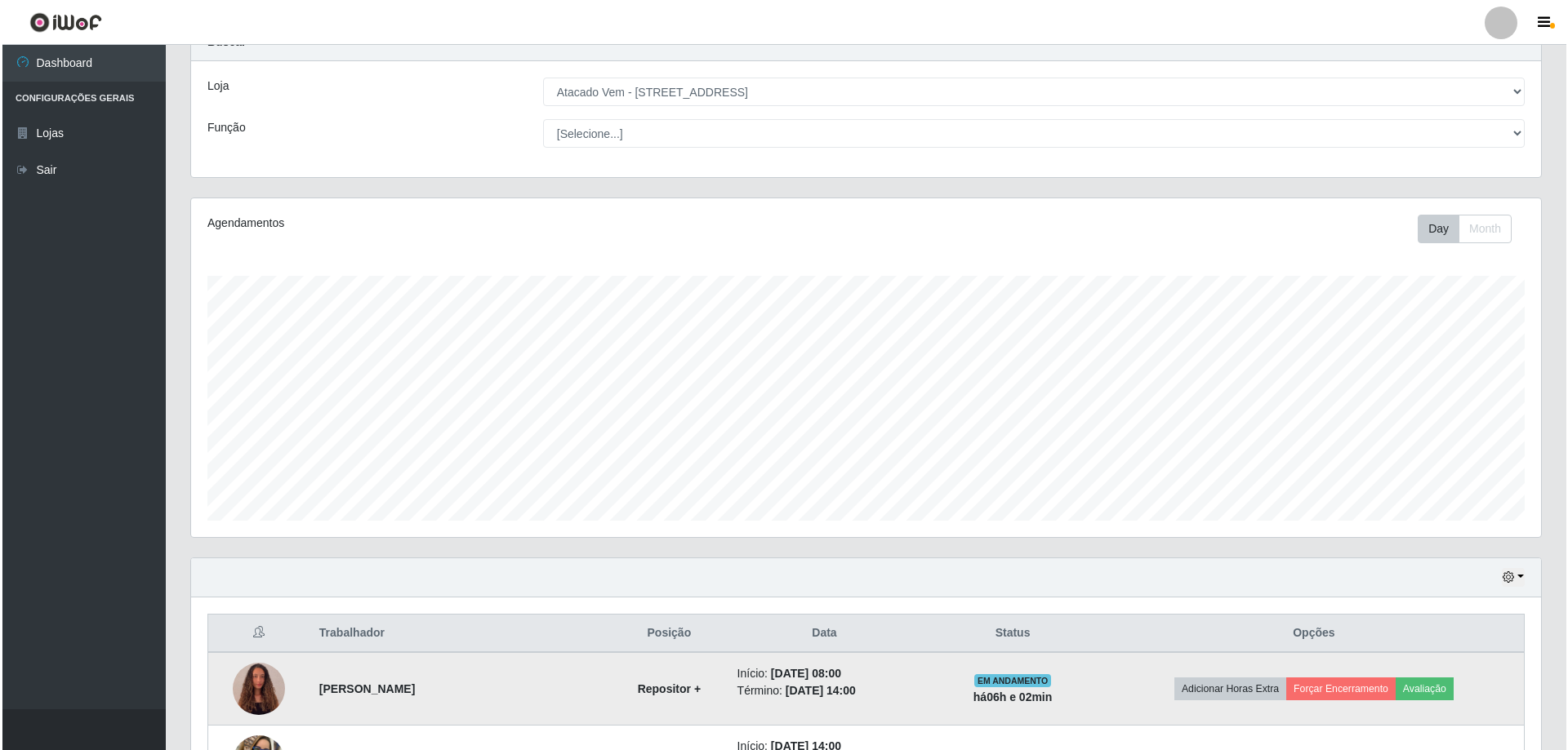
scroll to position [261, 0]
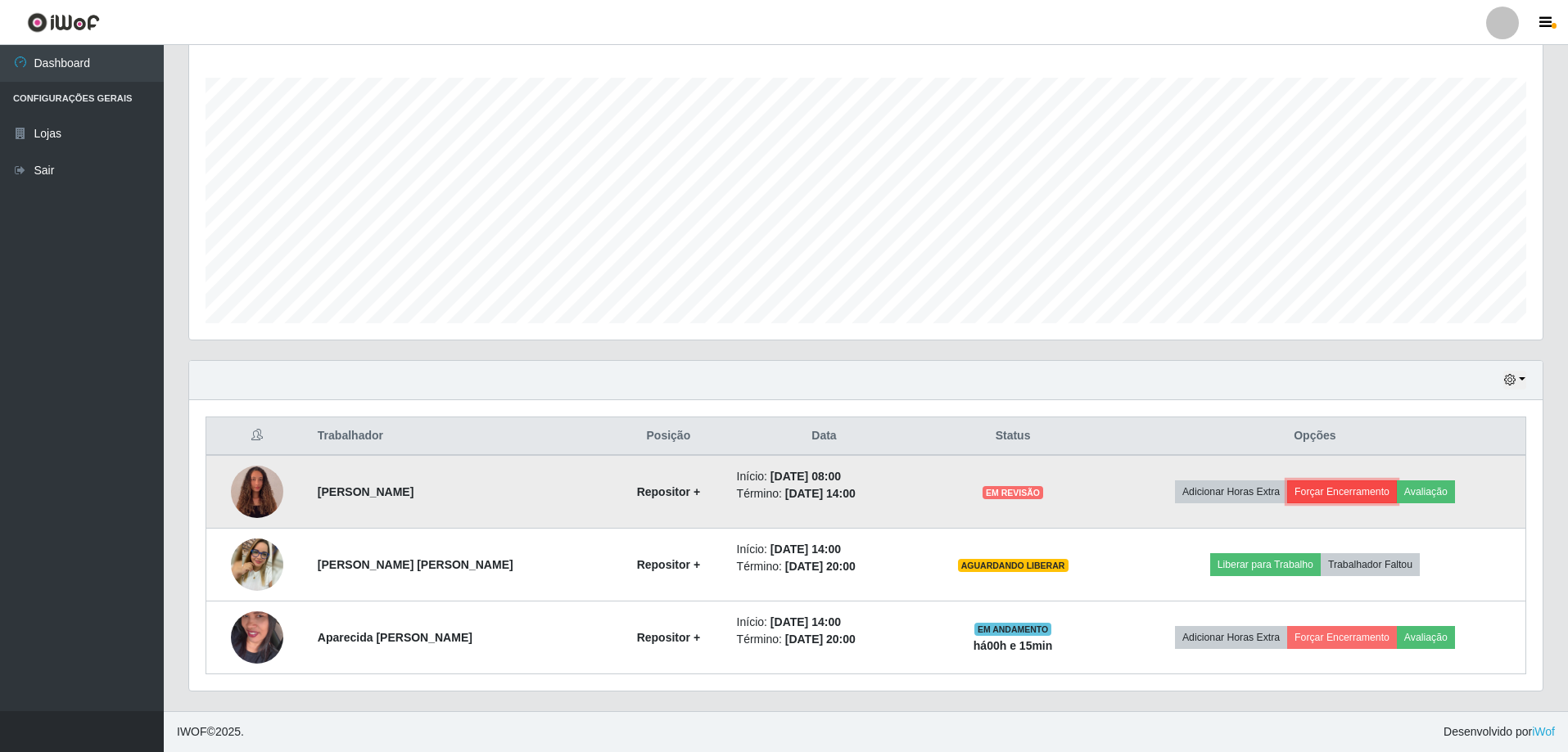
click at [1339, 494] on button "Forçar Encerramento" at bounding box center [1342, 492] width 110 height 23
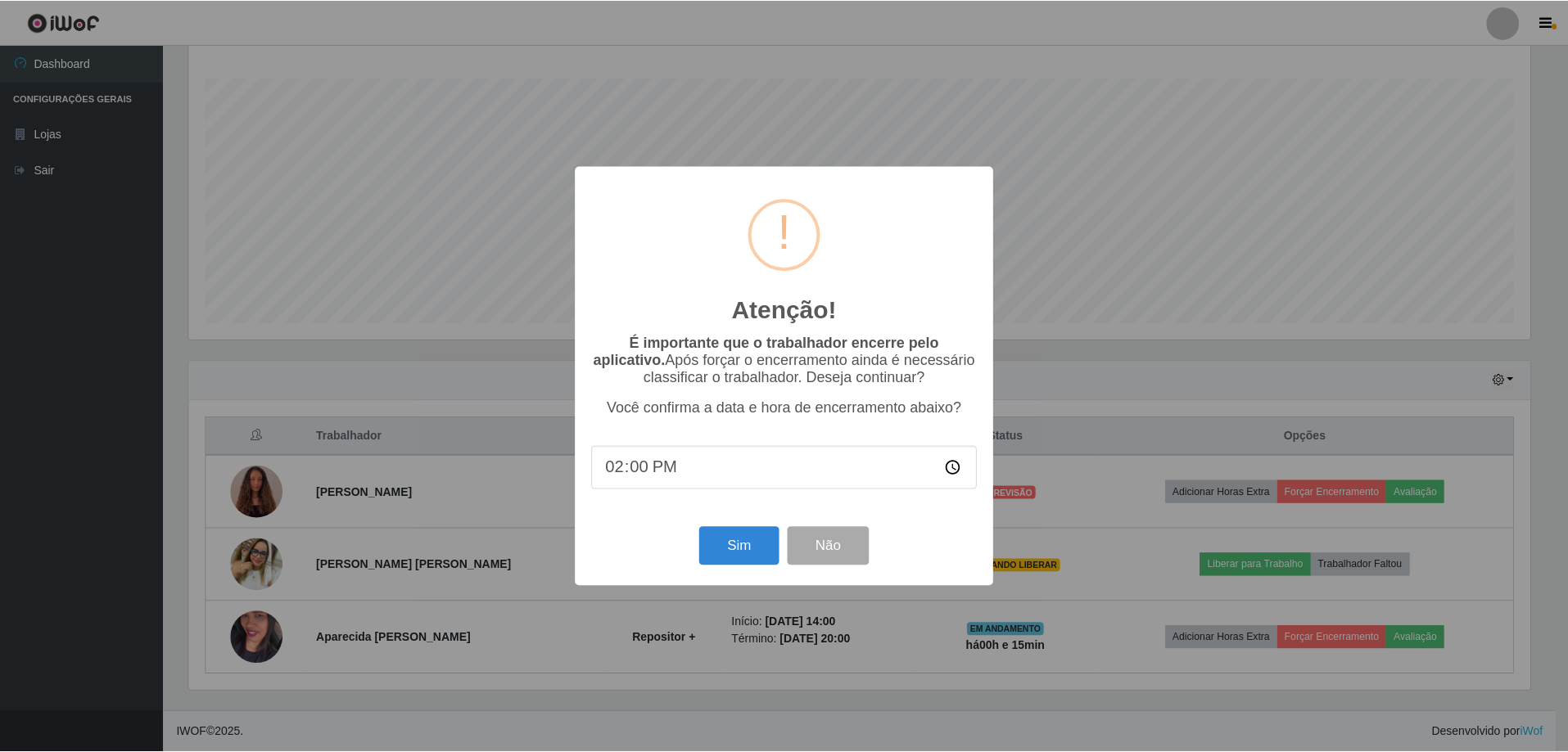
scroll to position [340, 1345]
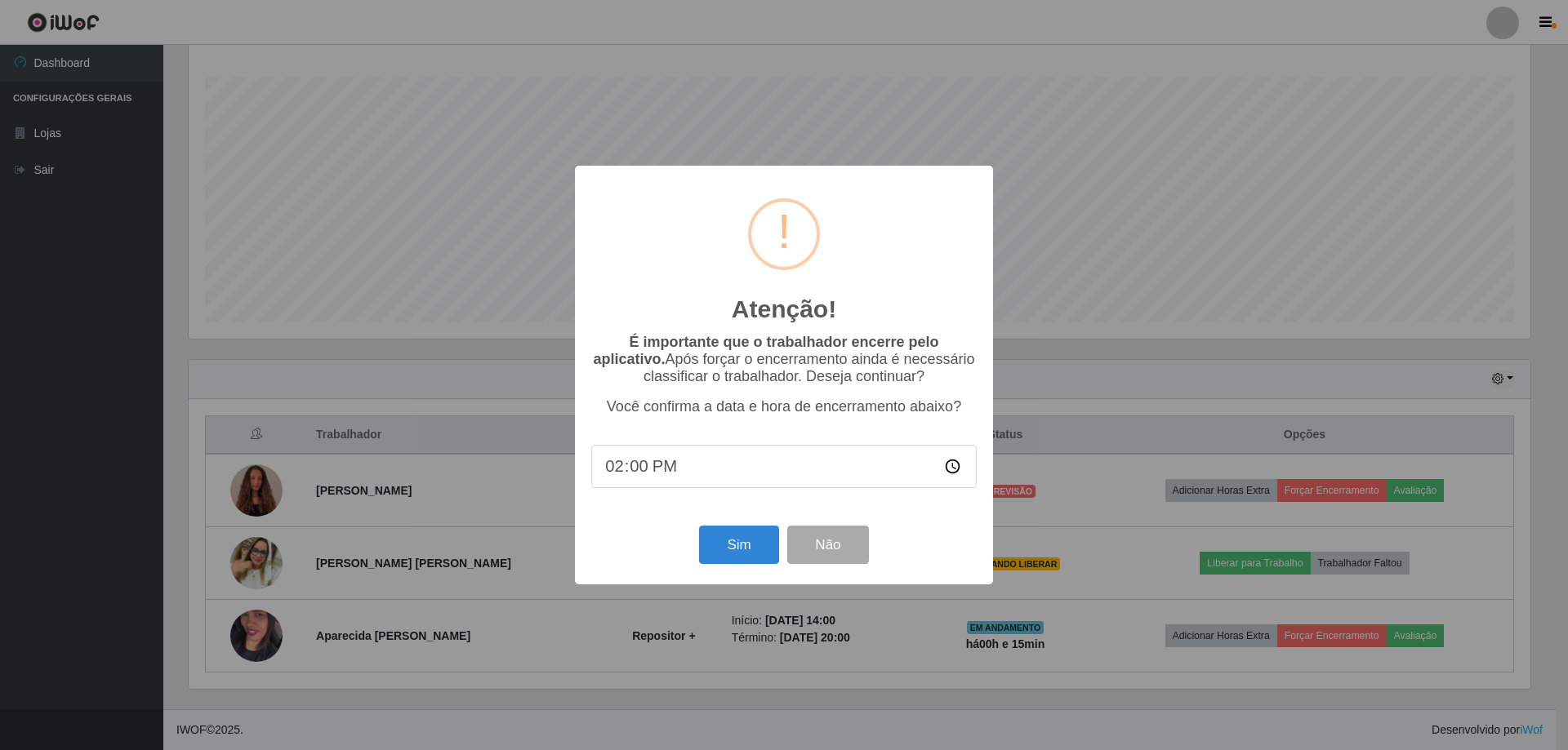
click at [657, 469] on input "14:00" at bounding box center [784, 466] width 385 height 43
click at [643, 475] on input "14:00" at bounding box center [784, 466] width 385 height 43
type input "14:15"
click at [1073, 322] on div "Atenção! × É importante que o trabalhador encerre pelo aplicativo. Após forçar …" at bounding box center [784, 375] width 1568 height 750
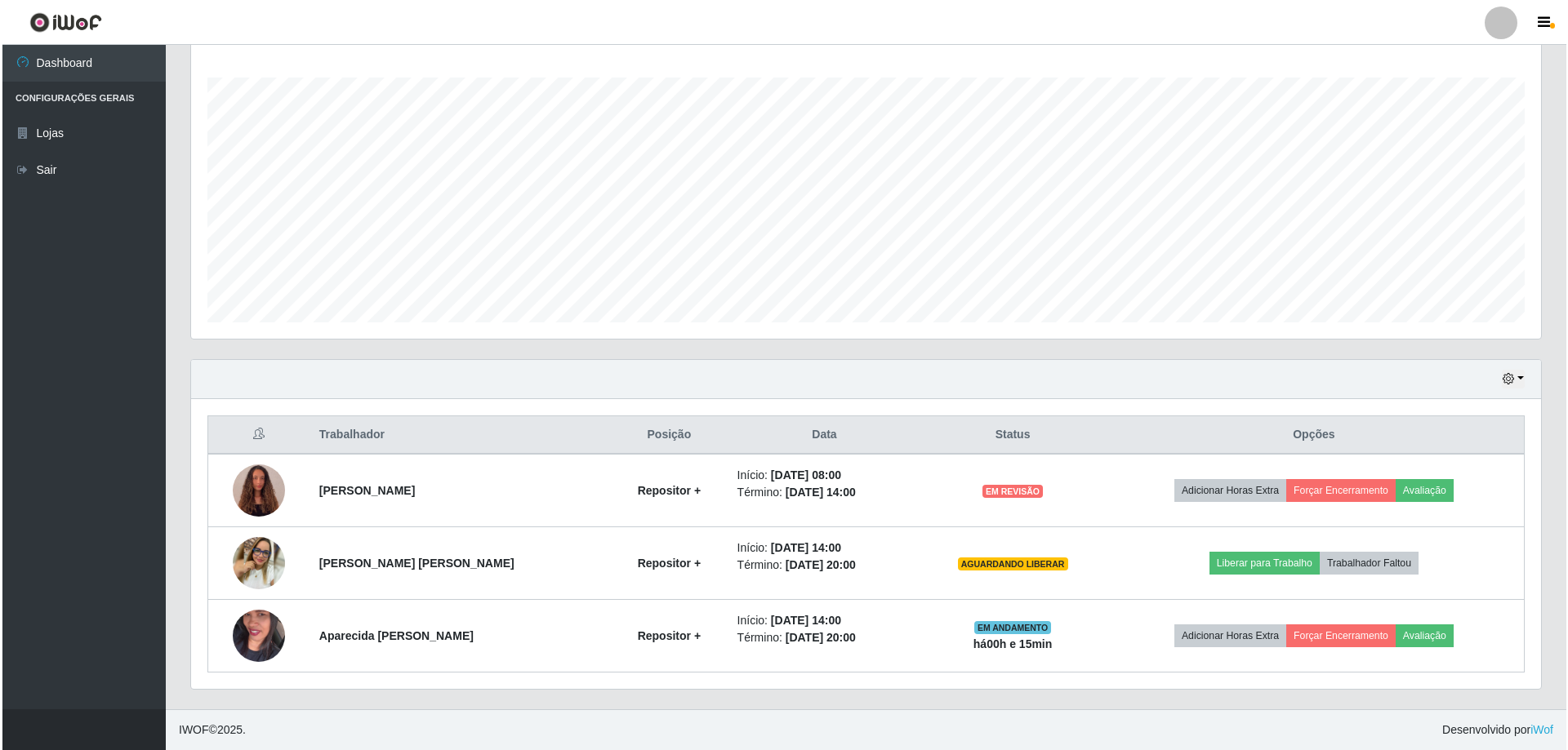
scroll to position [339, 1350]
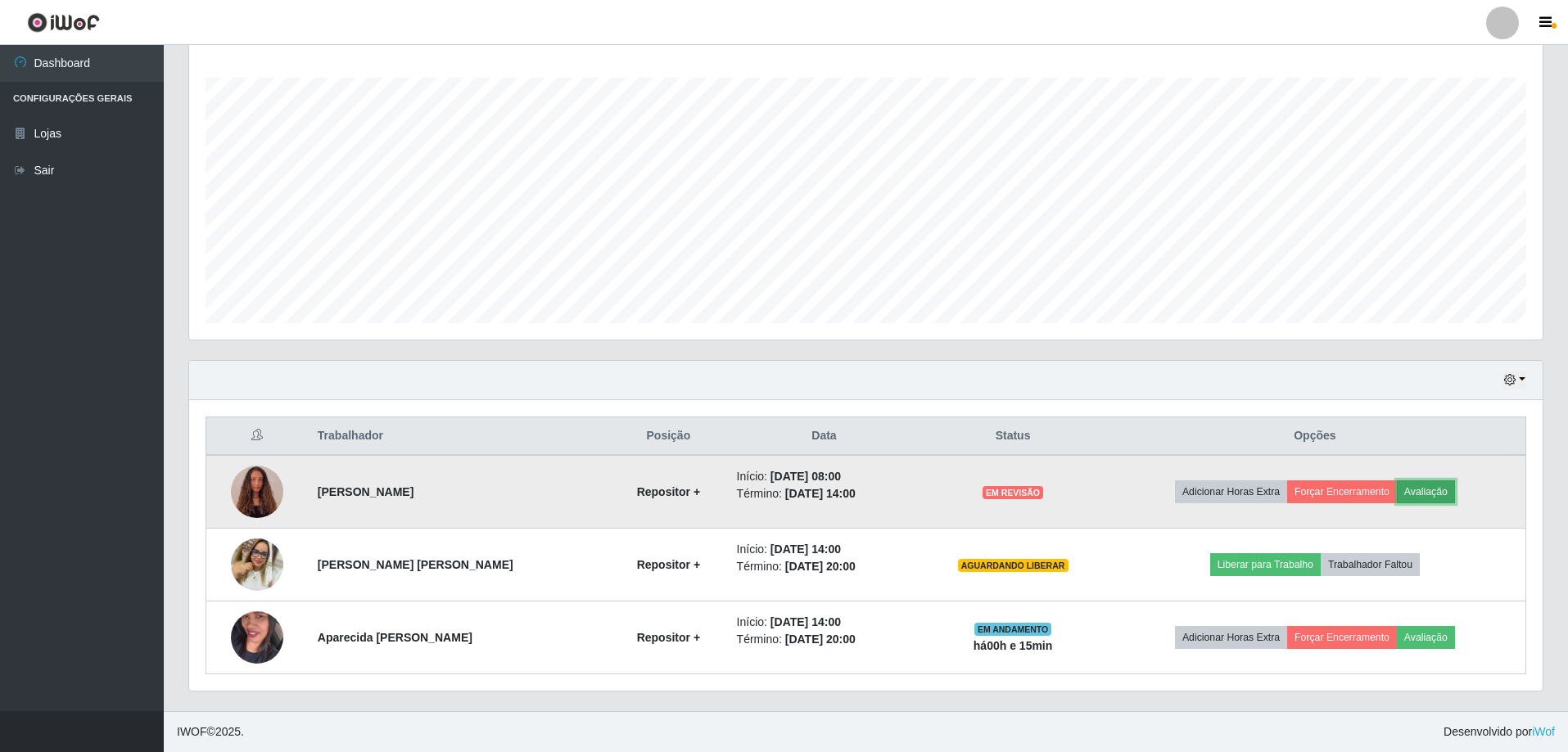
click at [1415, 495] on button "Avaliação" at bounding box center [1426, 492] width 59 height 23
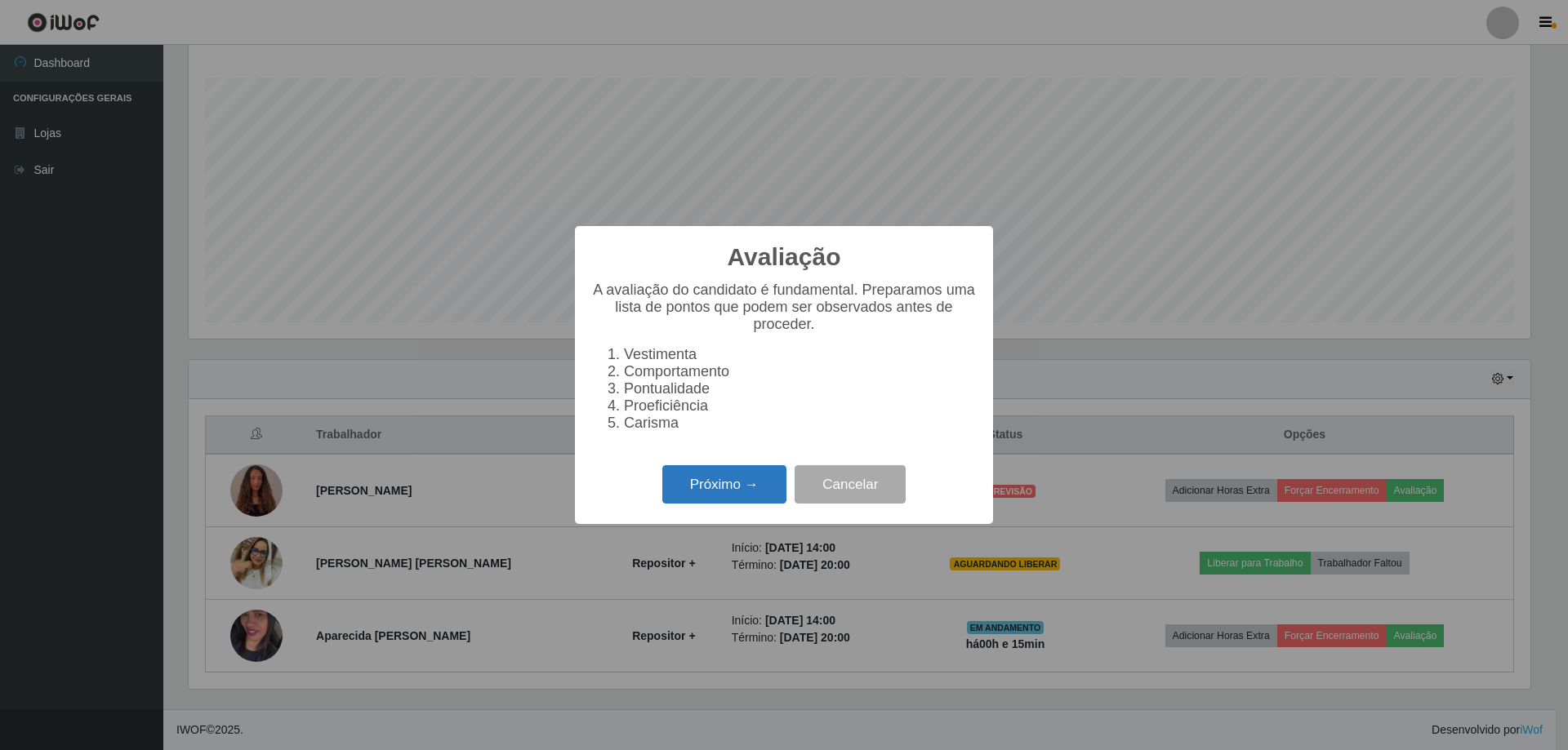
click at [756, 490] on button "Próximo →" at bounding box center [724, 484] width 124 height 39
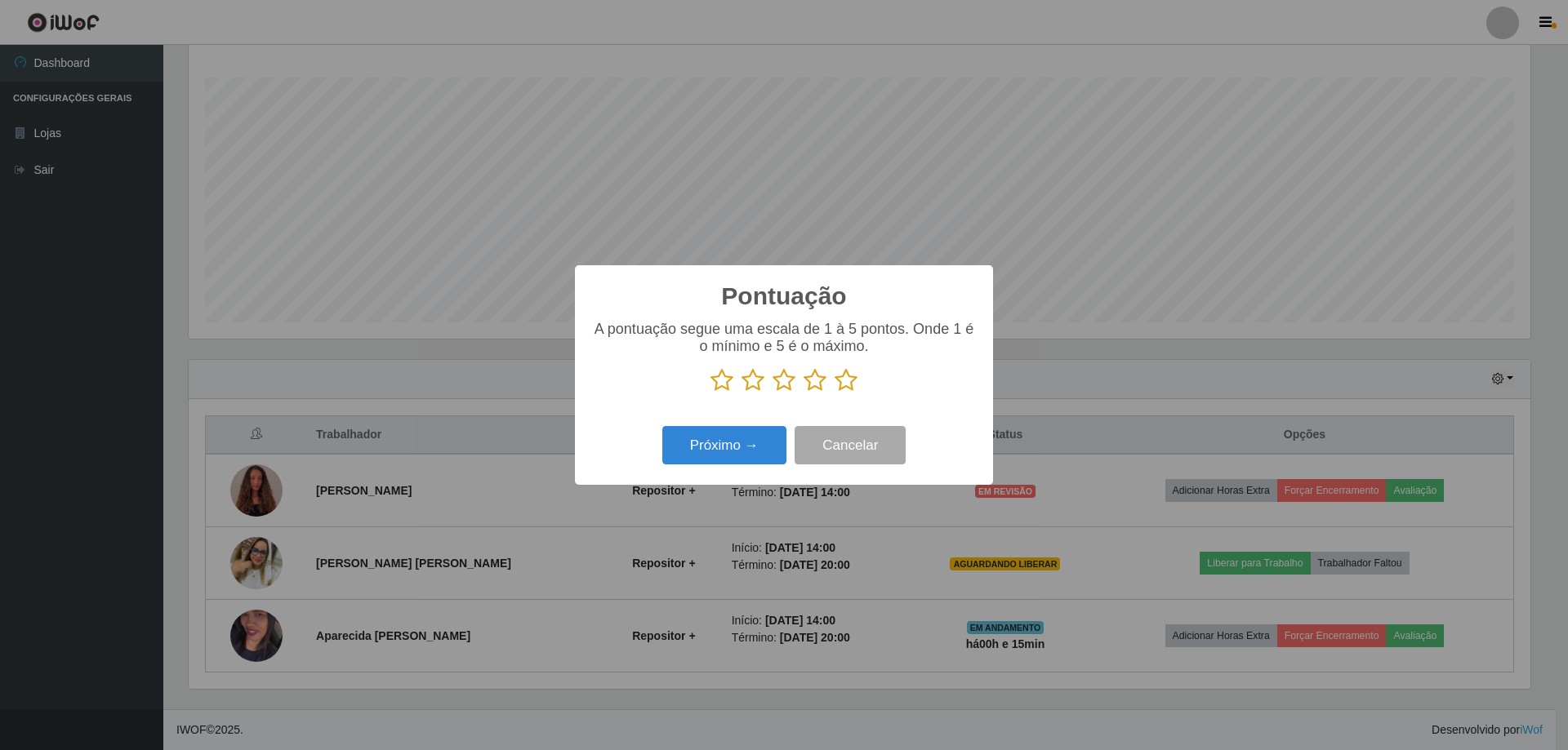
click at [849, 384] on icon at bounding box center [846, 380] width 22 height 24
click at [835, 393] on input "radio" at bounding box center [835, 393] width 0 height 0
click at [713, 462] on button "Próximo →" at bounding box center [724, 445] width 124 height 39
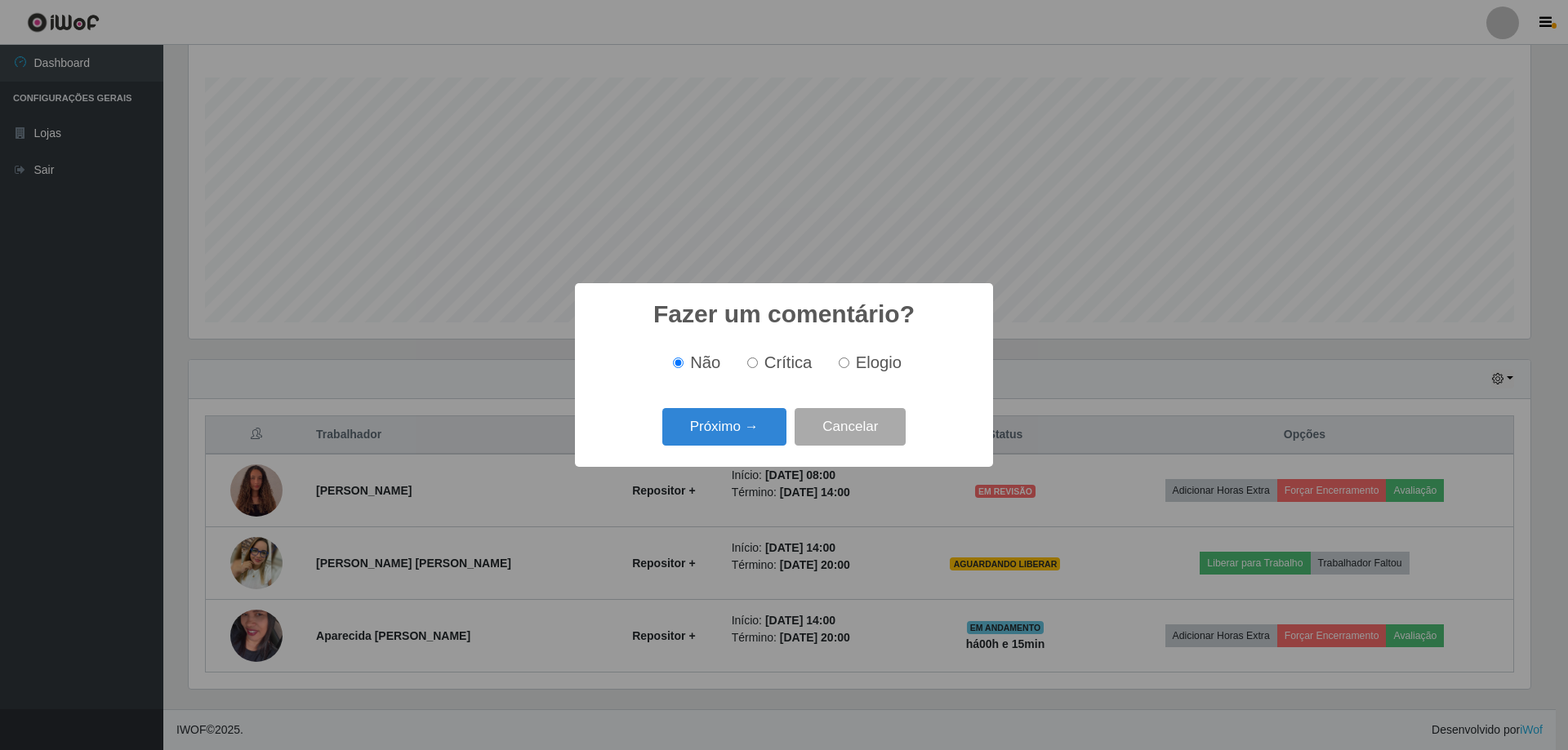
click at [846, 363] on input "Elogio" at bounding box center [844, 363] width 11 height 11
radio input "true"
click at [754, 428] on button "Próximo →" at bounding box center [724, 427] width 124 height 39
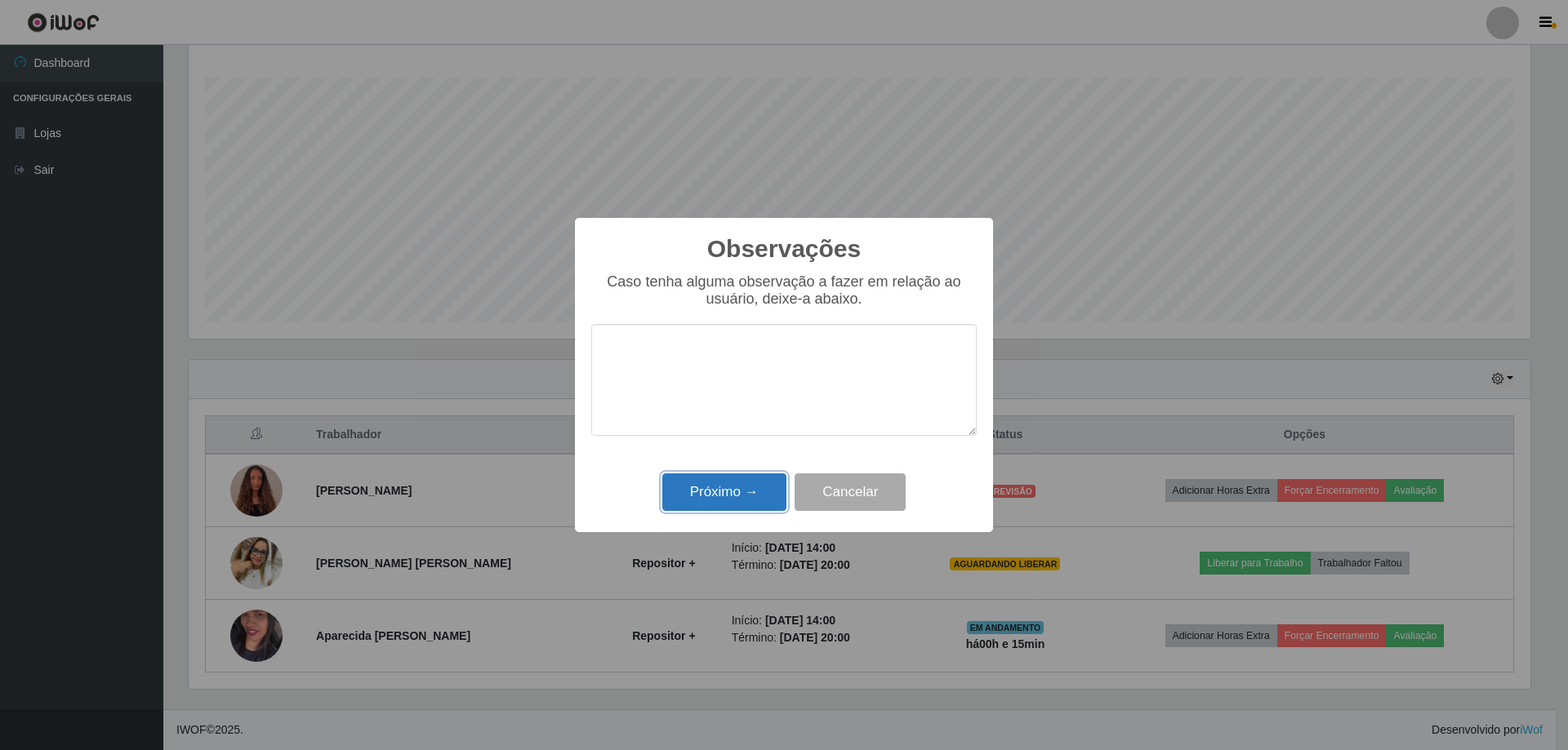
click at [742, 489] on button "Próximo →" at bounding box center [724, 492] width 124 height 39
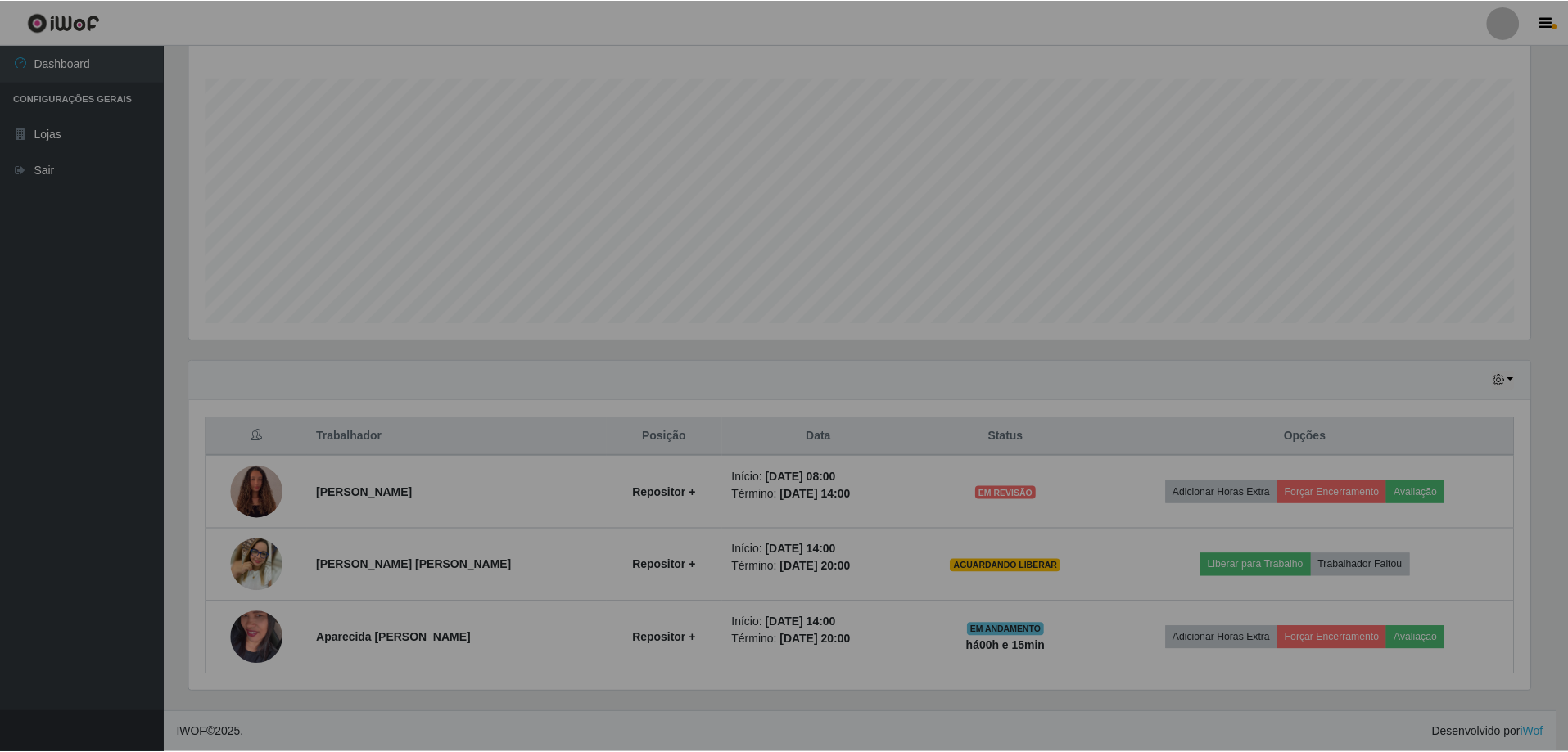
scroll to position [340, 1353]
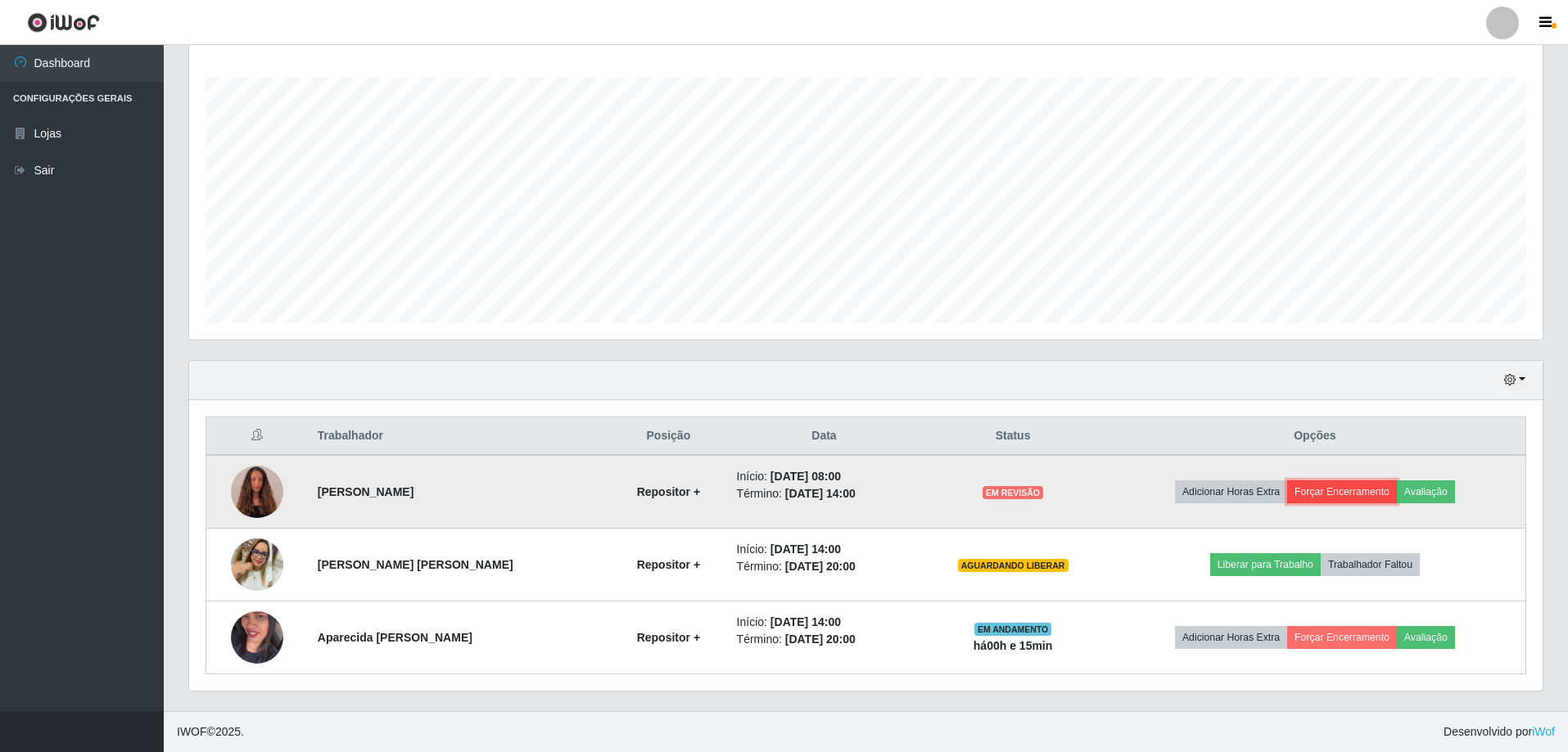
click at [1347, 493] on button "Forçar Encerramento" at bounding box center [1342, 492] width 110 height 23
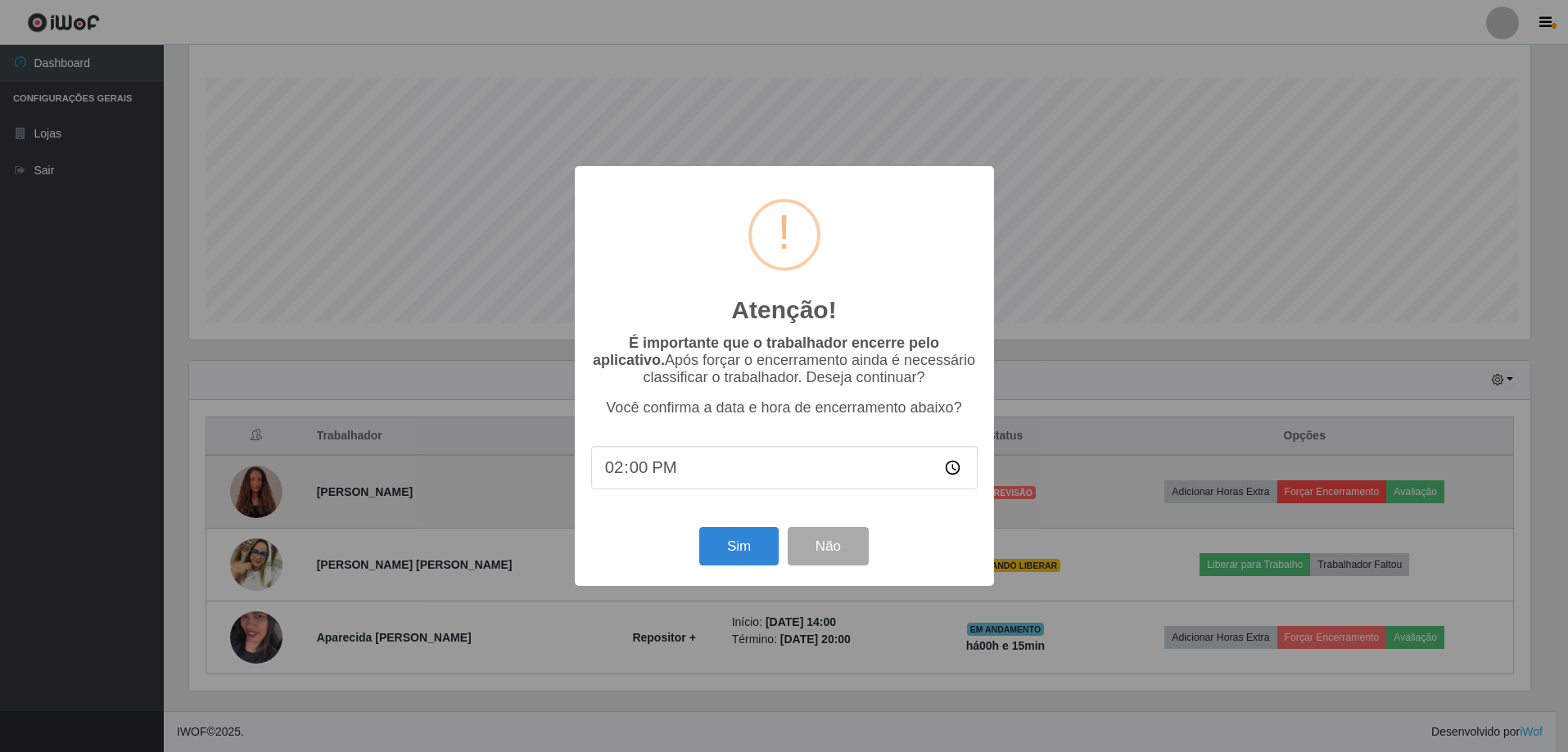
scroll to position [340, 1345]
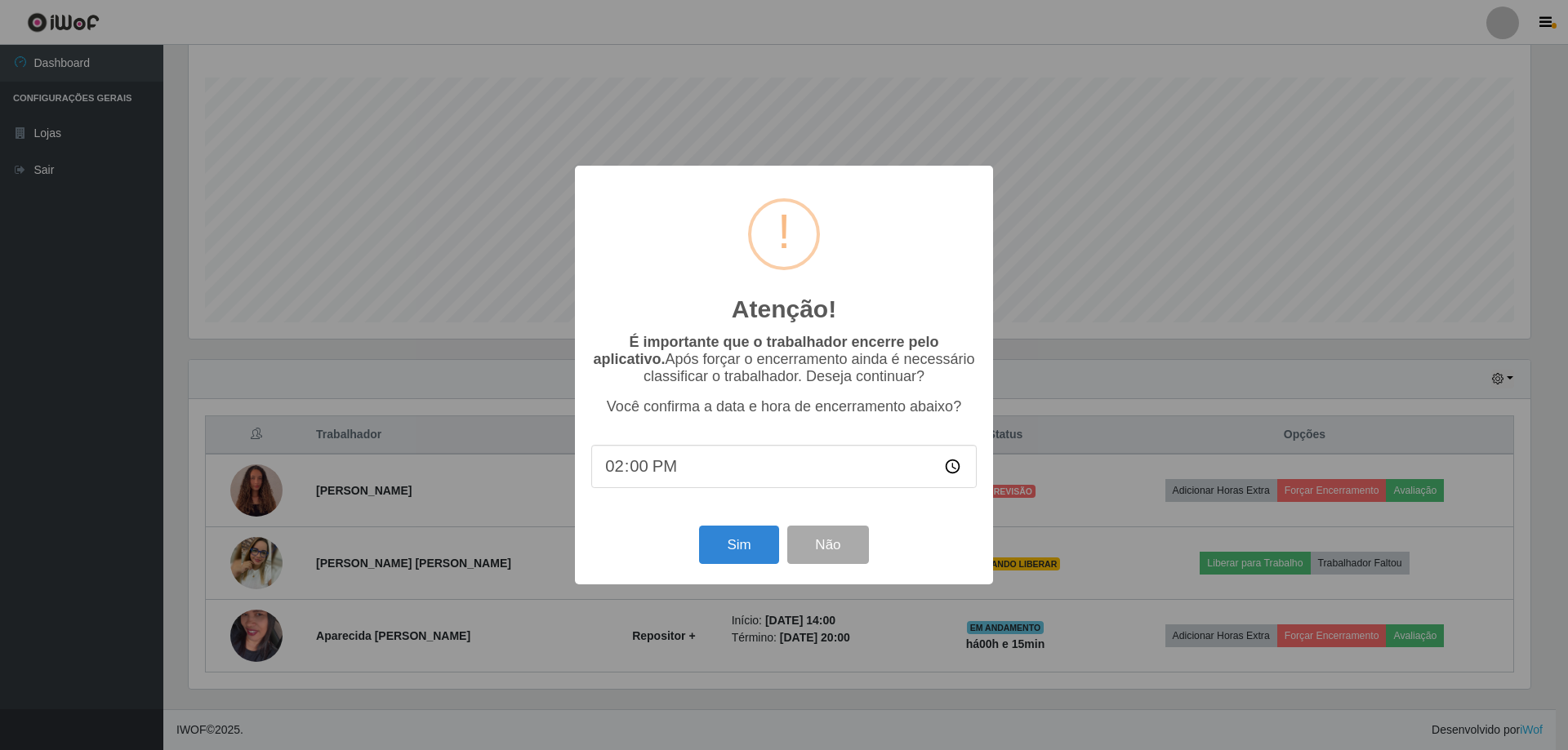
drag, startPoint x: 646, startPoint y: 471, endPoint x: 627, endPoint y: 477, distance: 19.9
click at [627, 477] on input "14:00" at bounding box center [784, 466] width 385 height 43
type input "14:15"
click at [724, 553] on button "Sim" at bounding box center [739, 544] width 79 height 39
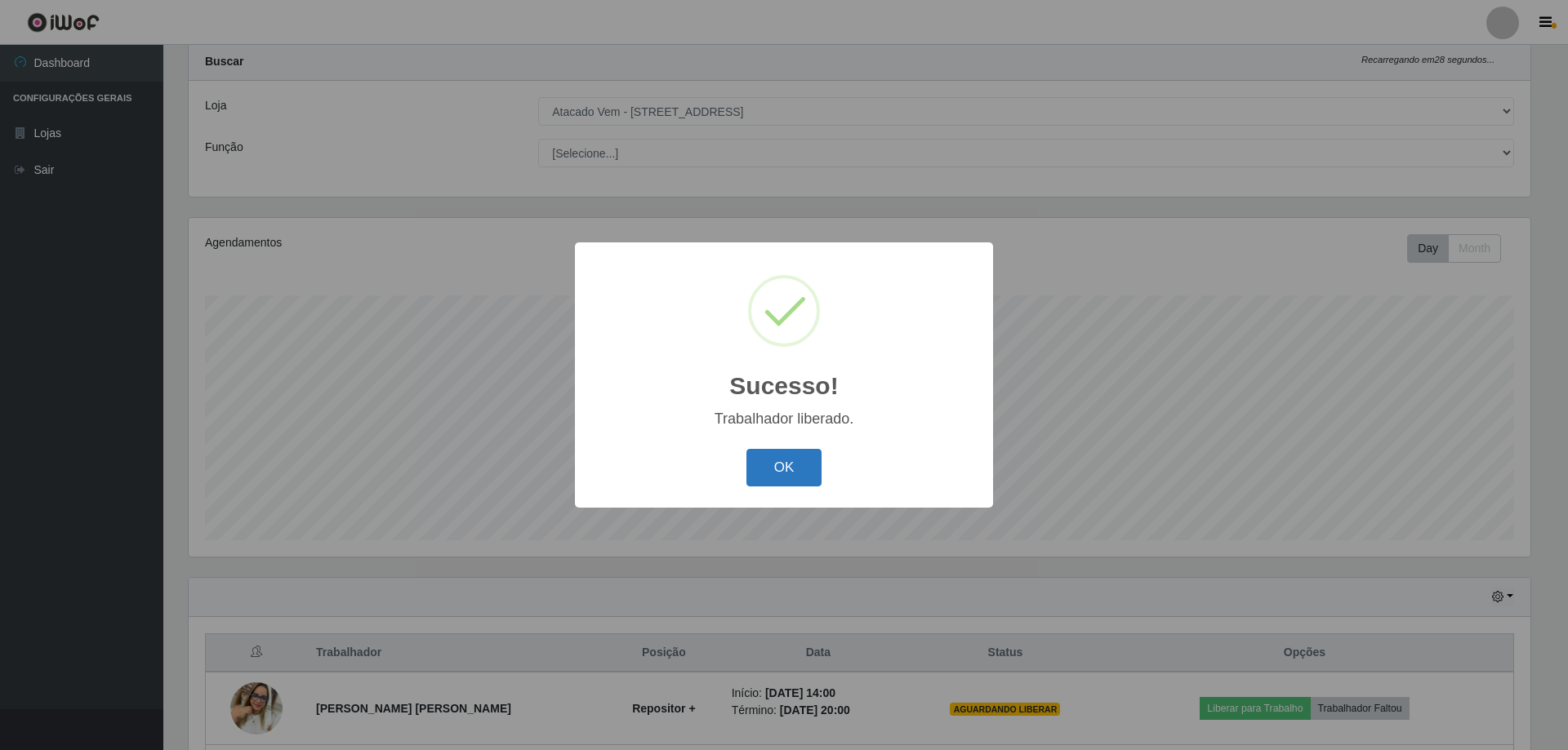
click at [779, 475] on button "OK" at bounding box center [784, 468] width 76 height 39
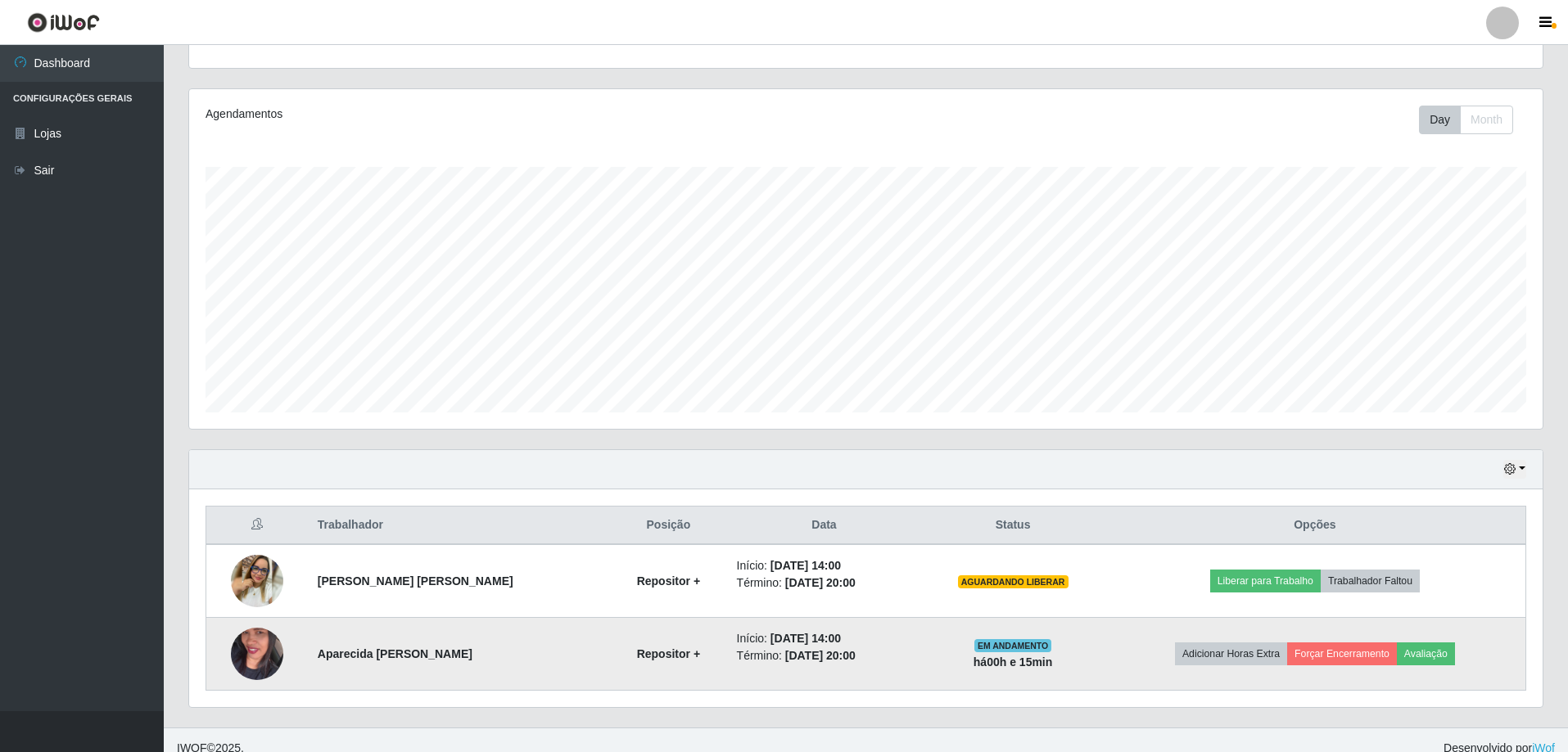
scroll to position [189, 0]
